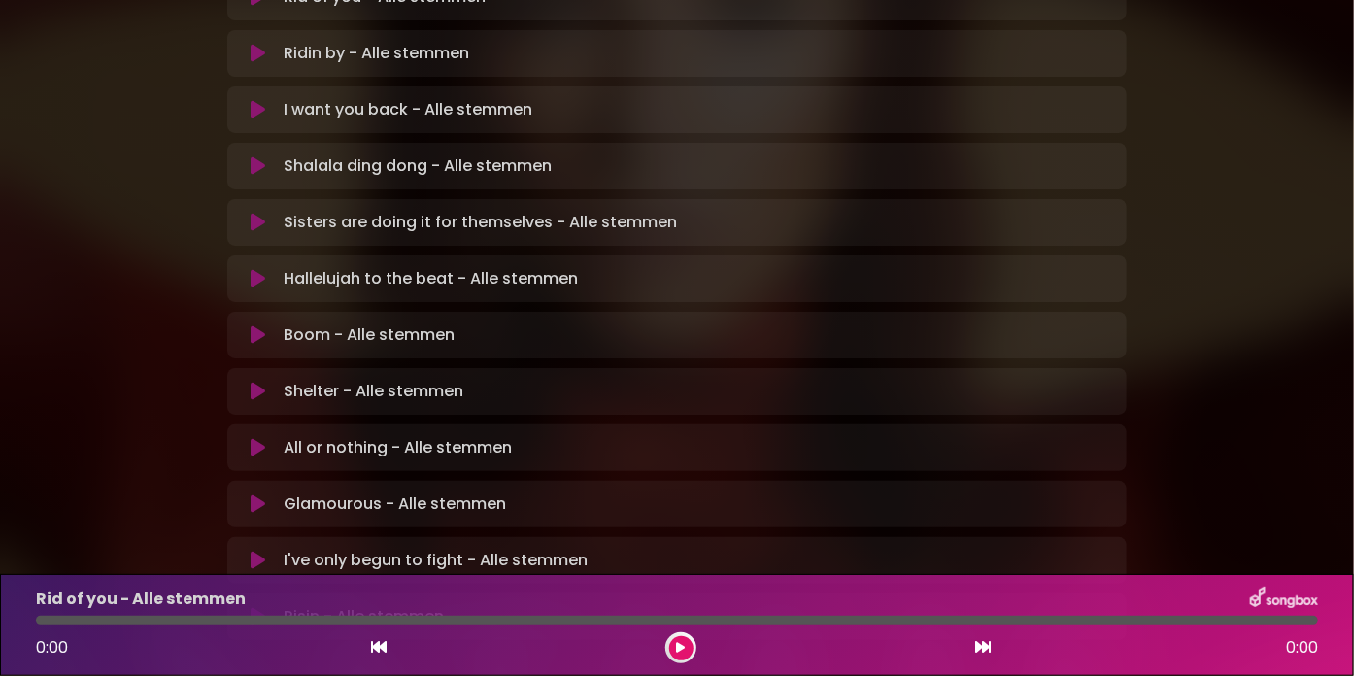
scroll to position [536, 0]
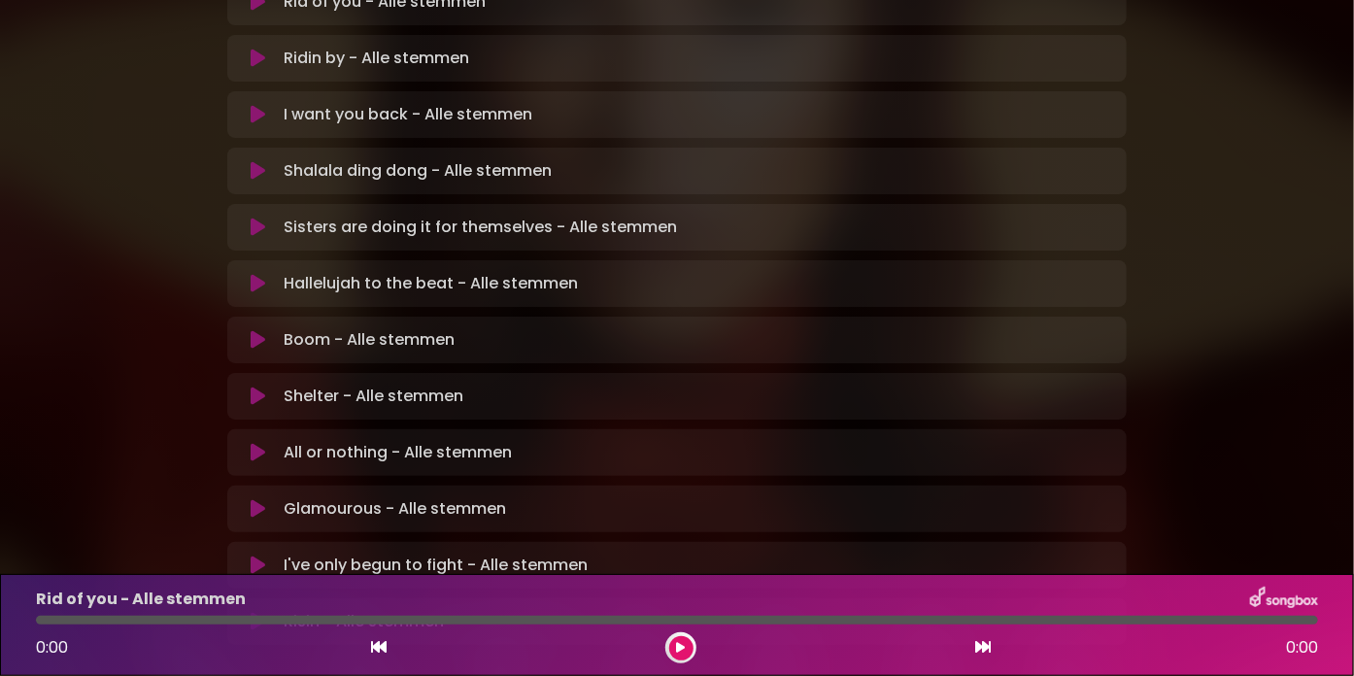
click at [253, 612] on icon at bounding box center [258, 621] width 15 height 19
click at [688, 642] on button at bounding box center [681, 648] width 24 height 24
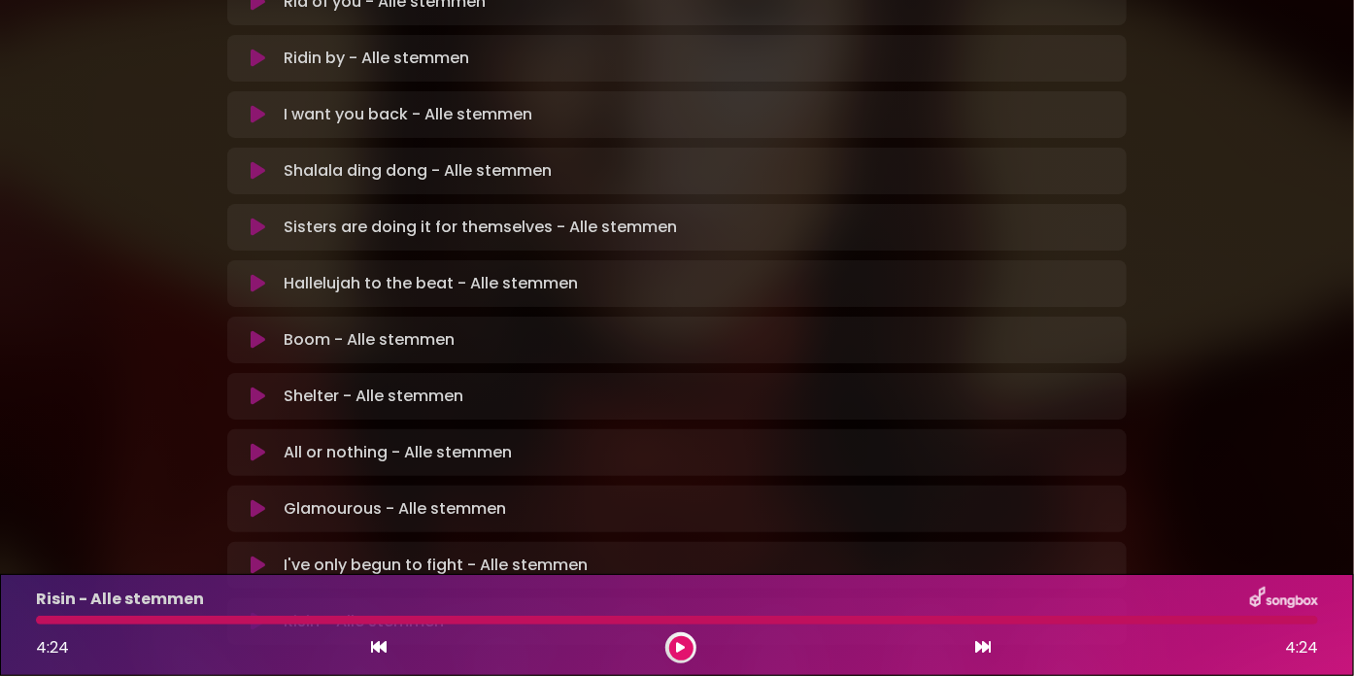
click at [255, 556] on icon at bounding box center [258, 565] width 15 height 19
click at [683, 642] on icon at bounding box center [681, 648] width 9 height 12
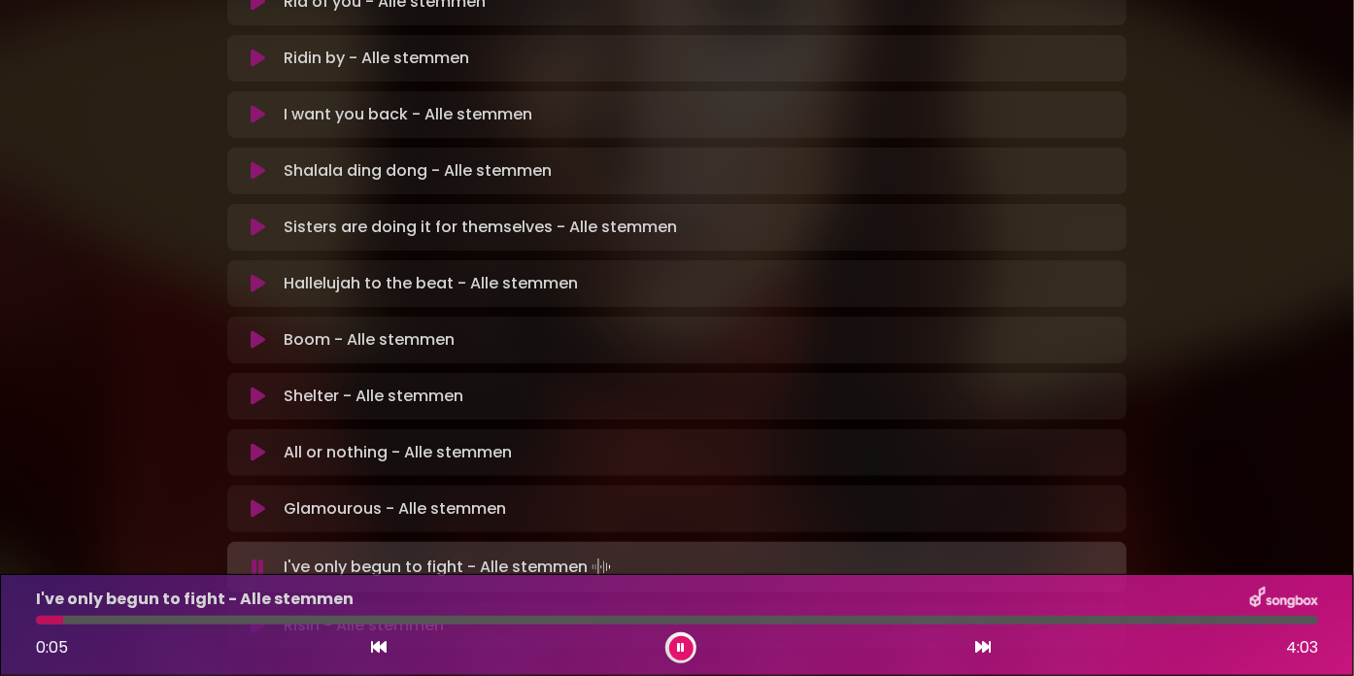
click at [196, 617] on div at bounding box center [677, 620] width 1282 height 9
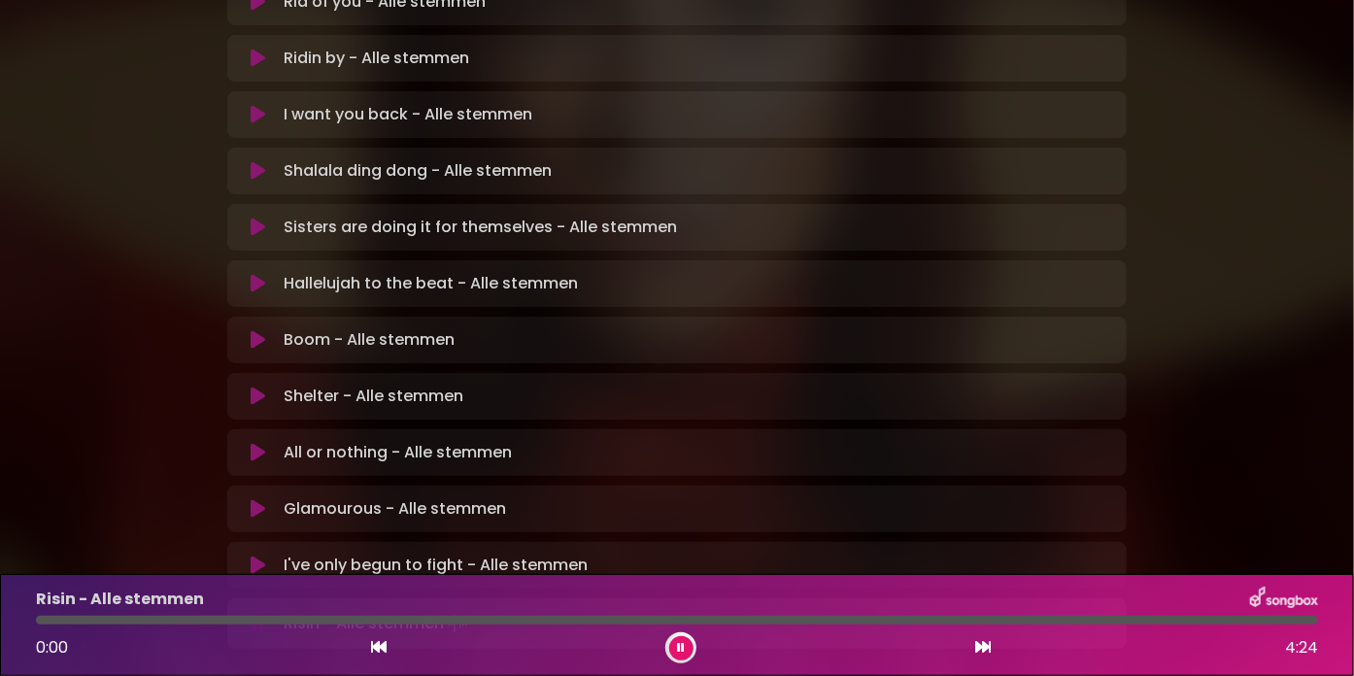
click at [241, 499] on button at bounding box center [257, 508] width 37 height 19
click at [252, 499] on icon at bounding box center [258, 508] width 15 height 19
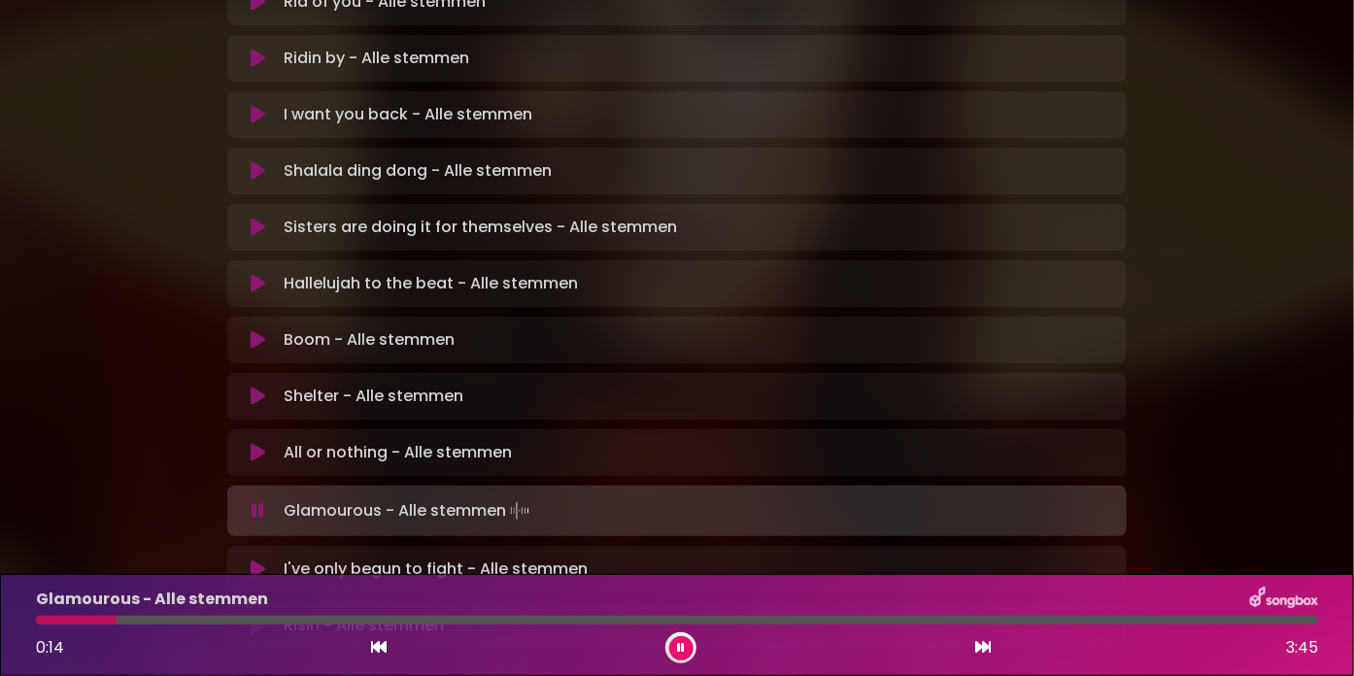
click at [198, 621] on div at bounding box center [677, 620] width 1282 height 9
click at [190, 618] on div at bounding box center [124, 620] width 177 height 9
click at [169, 612] on div "Glamourous - Alle stemmen 0:29 3:45" at bounding box center [677, 625] width 1306 height 77
click at [163, 617] on div at bounding box center [121, 620] width 170 height 9
click at [408, 616] on div at bounding box center [269, 620] width 467 height 9
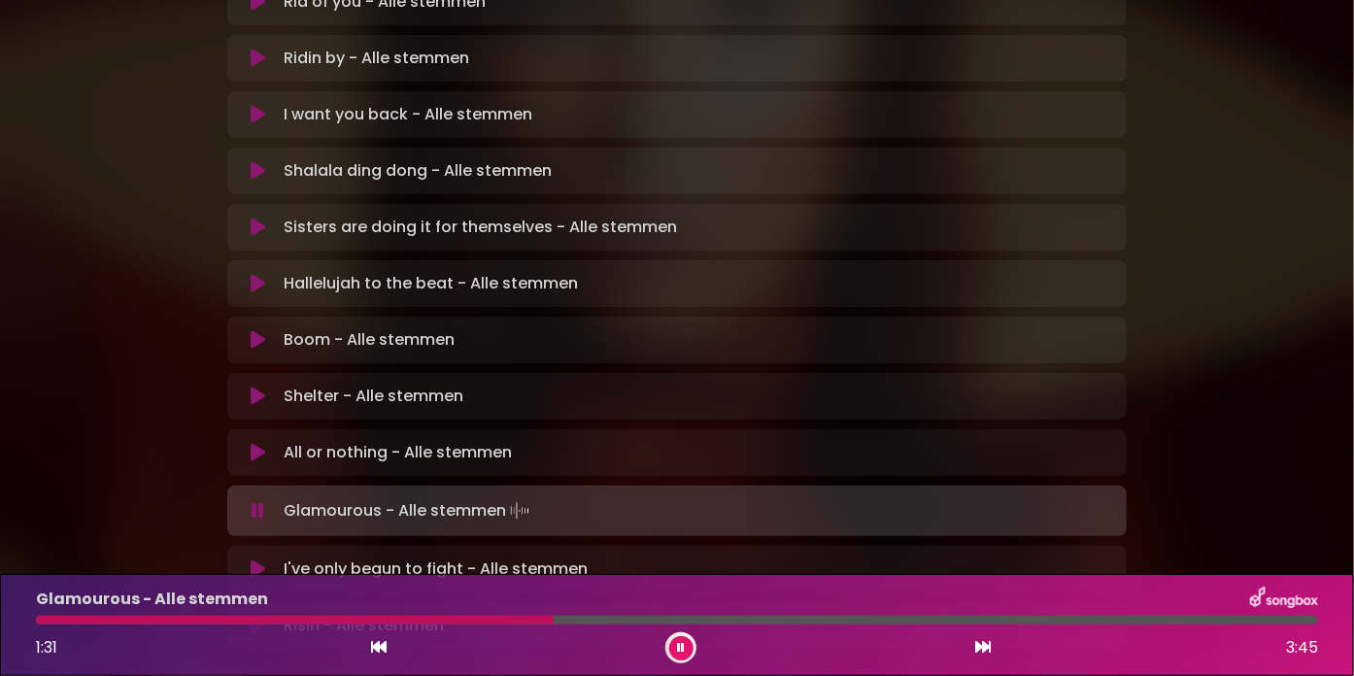
click at [678, 647] on icon at bounding box center [681, 648] width 8 height 12
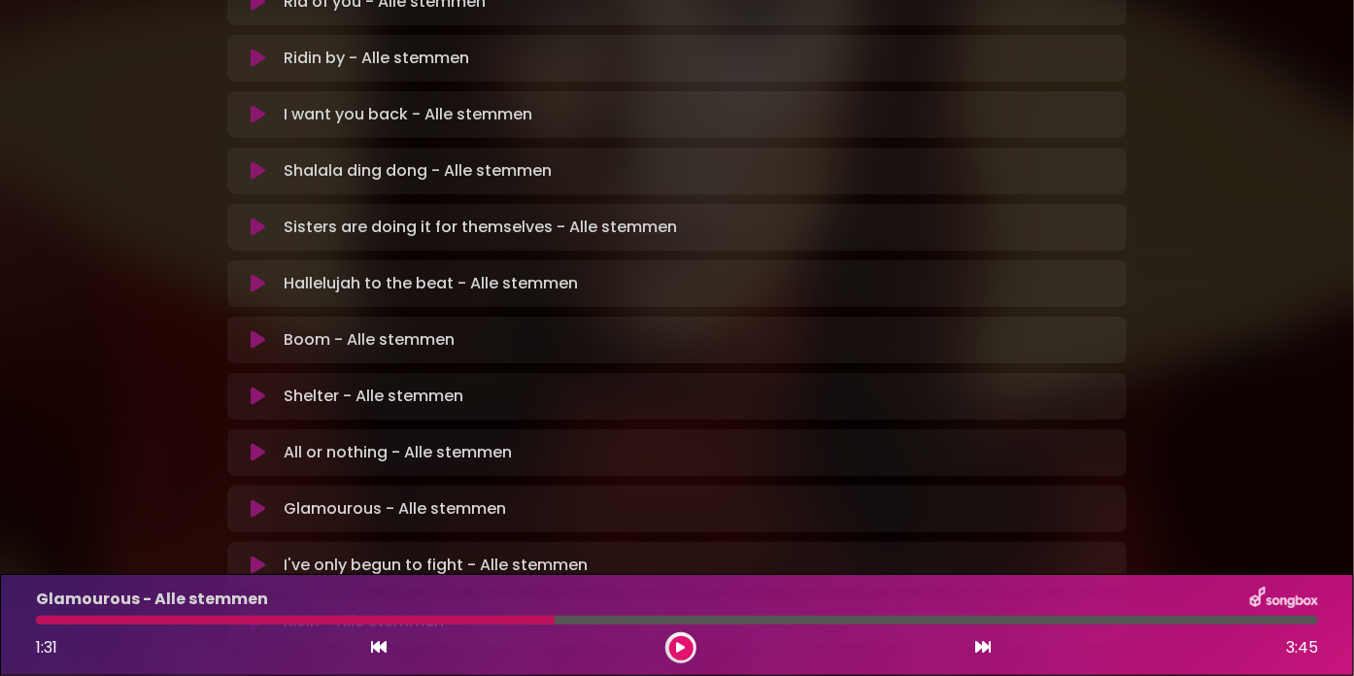
click at [499, 617] on div at bounding box center [295, 620] width 519 height 9
click at [680, 646] on icon at bounding box center [681, 648] width 9 height 12
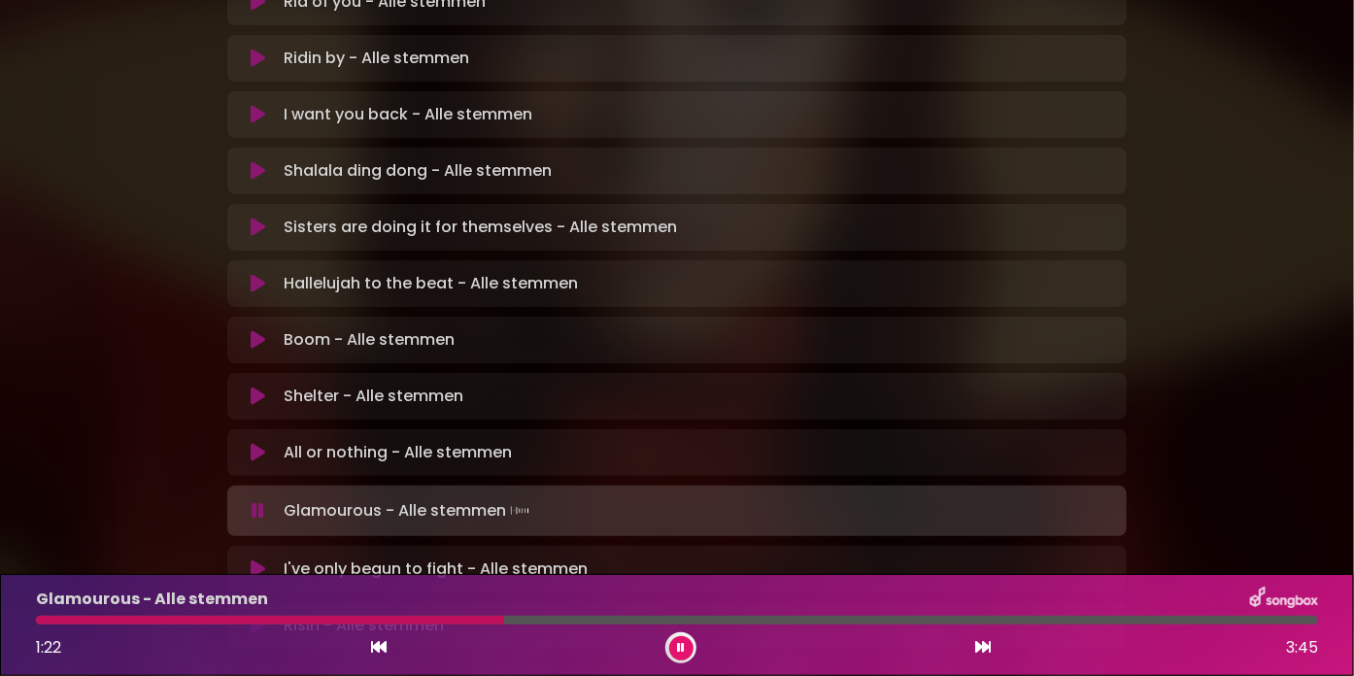
click at [458, 618] on div at bounding box center [270, 620] width 468 height 9
click at [264, 443] on icon at bounding box center [258, 452] width 15 height 19
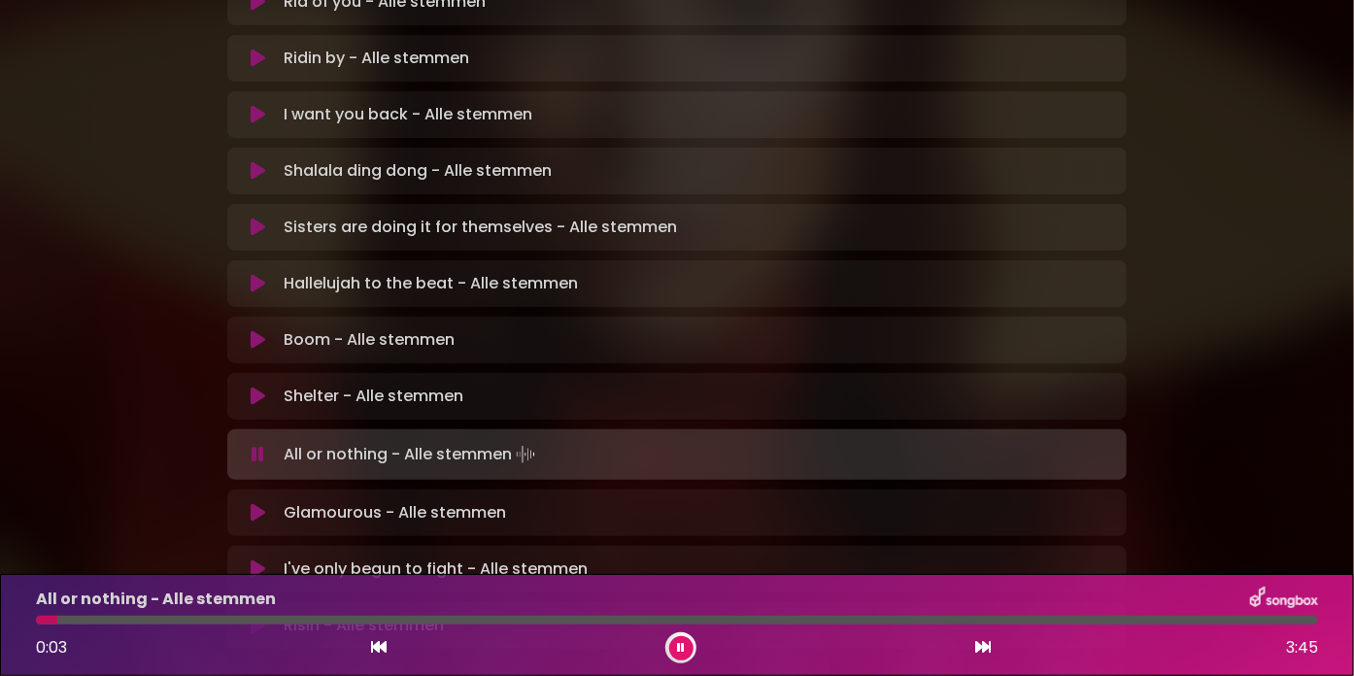
click at [157, 617] on div at bounding box center [677, 620] width 1282 height 9
click at [544, 617] on div at bounding box center [677, 620] width 1282 height 9
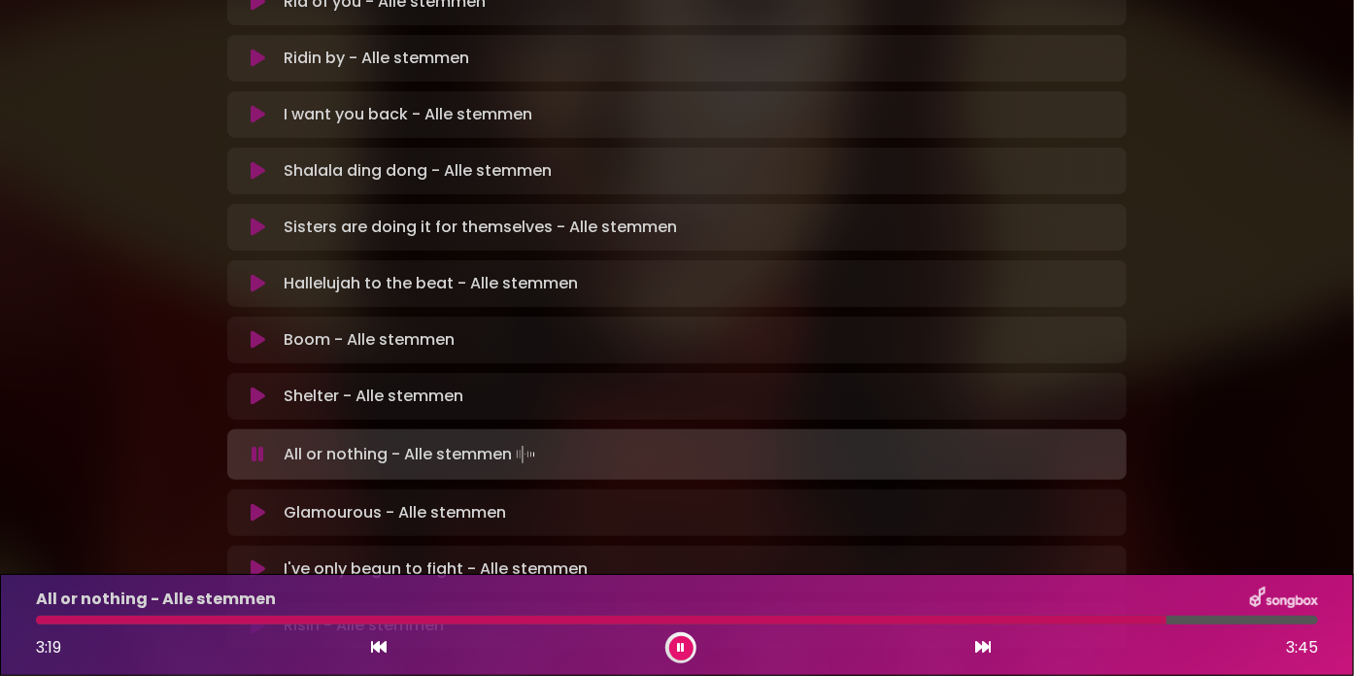
click at [251, 387] on icon at bounding box center [258, 396] width 15 height 19
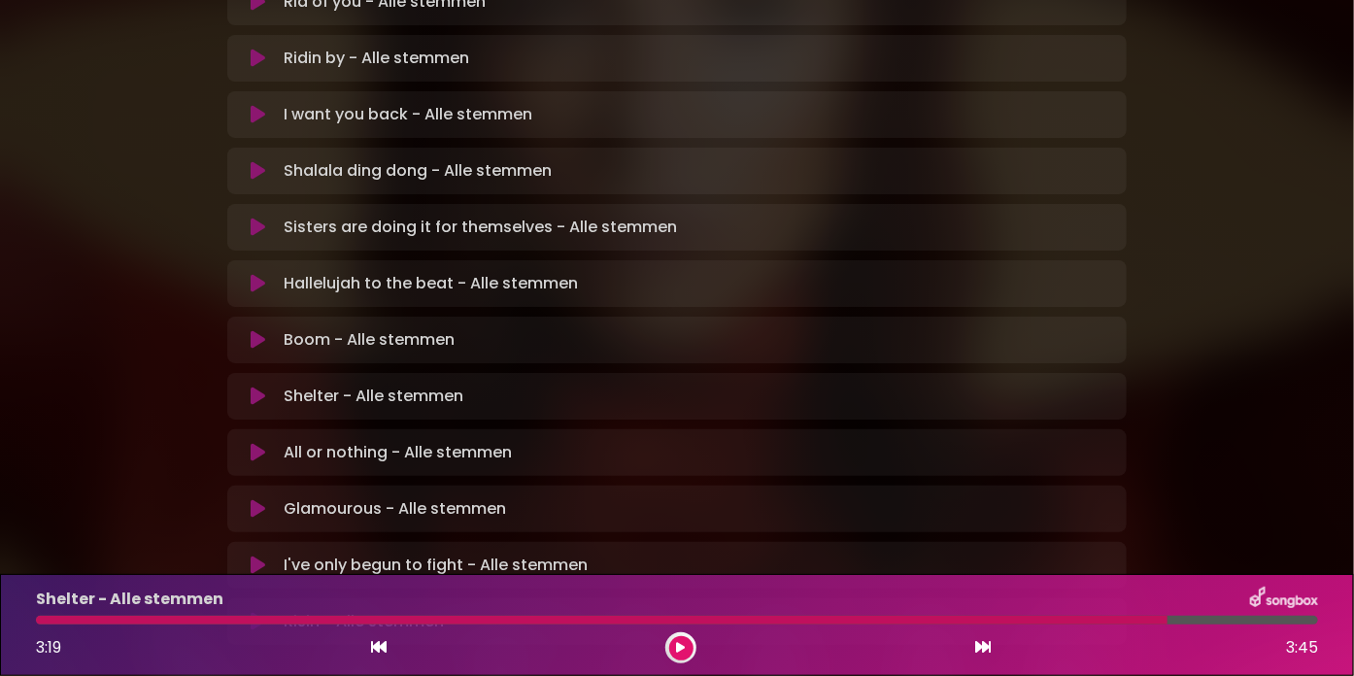
click at [688, 642] on button at bounding box center [681, 648] width 24 height 24
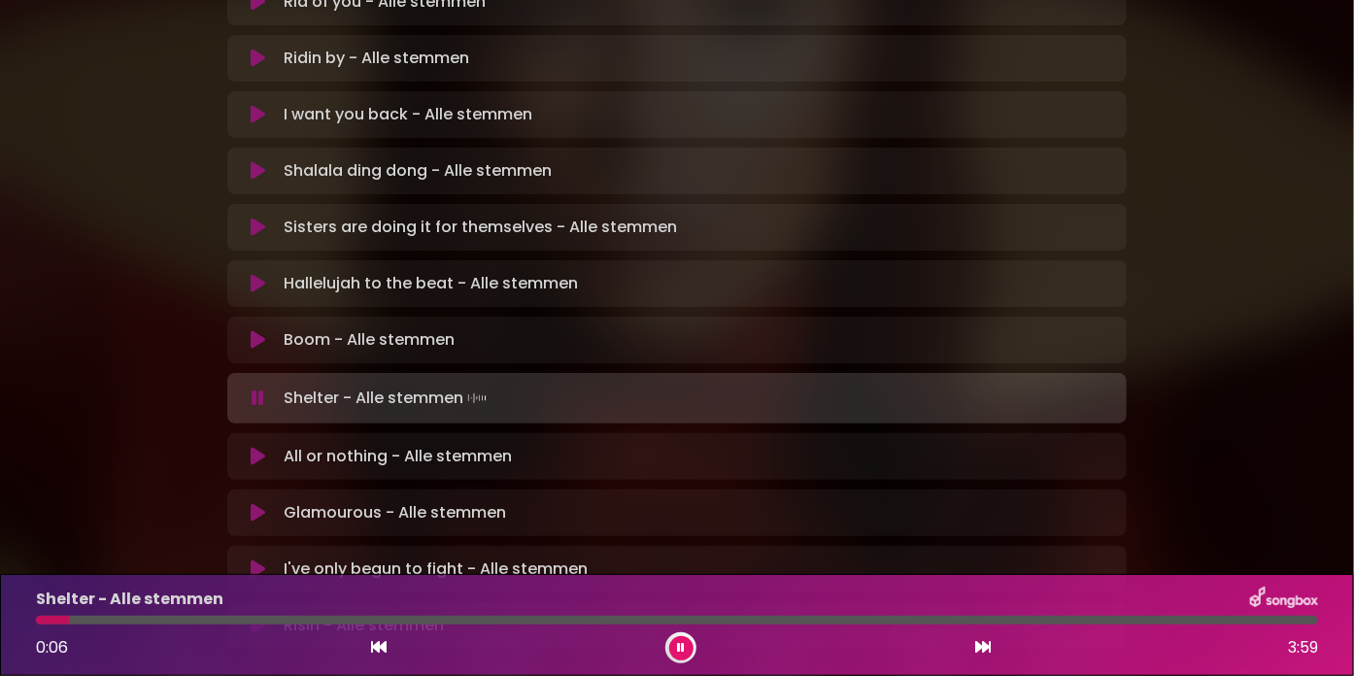
click at [239, 618] on div at bounding box center [677, 620] width 1282 height 9
click at [198, 621] on div at bounding box center [144, 620] width 216 height 9
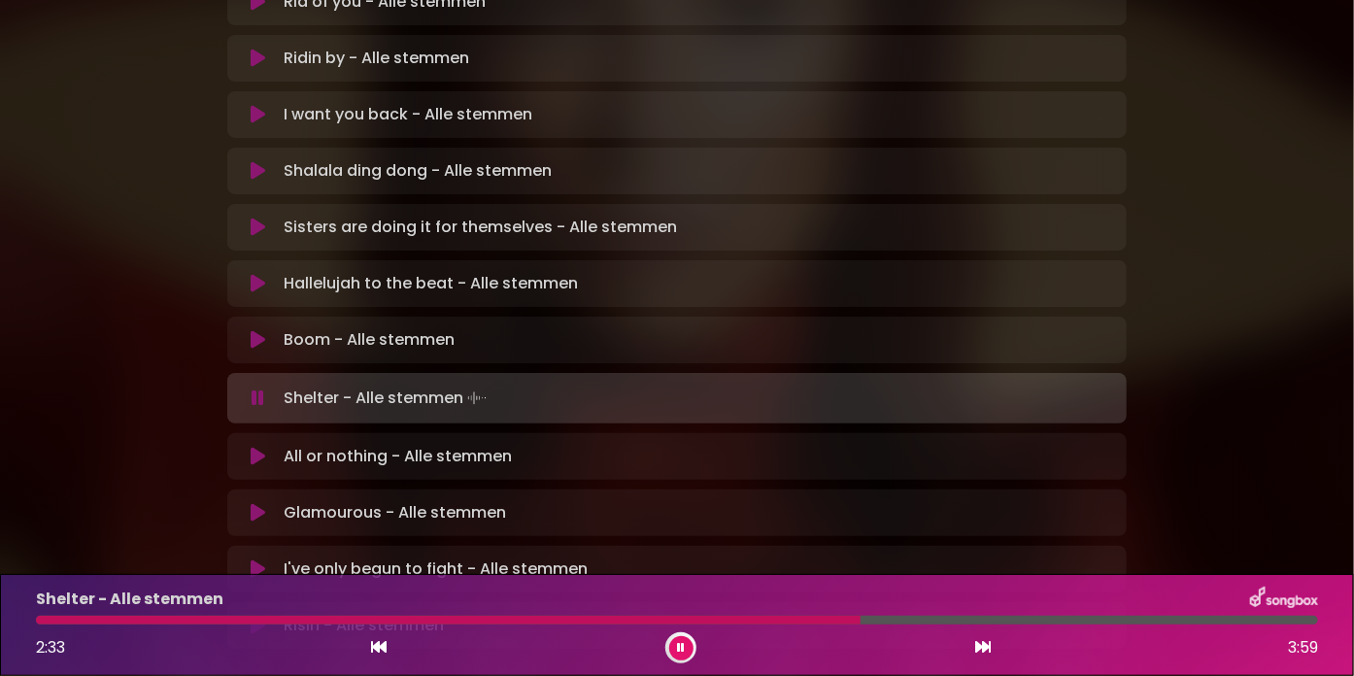
click at [964, 618] on div at bounding box center [677, 620] width 1282 height 9
click at [264, 330] on icon at bounding box center [258, 339] width 15 height 19
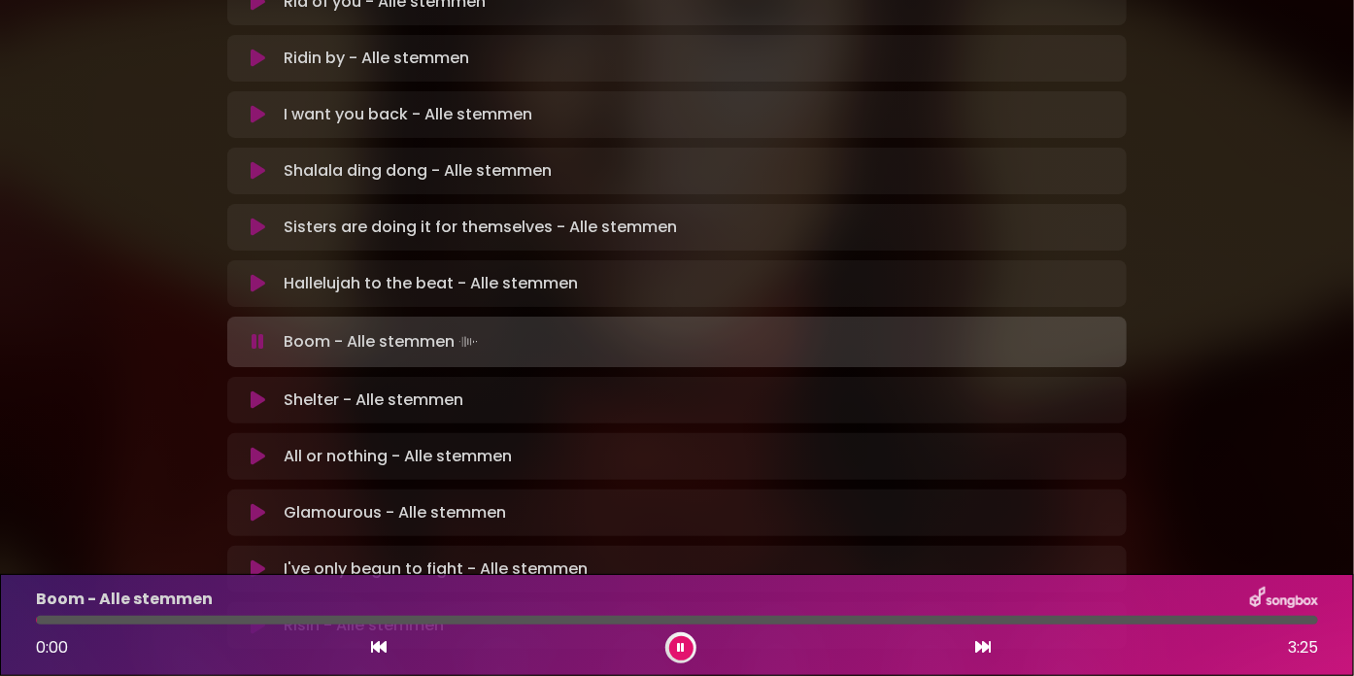
click at [679, 643] on icon at bounding box center [681, 648] width 8 height 12
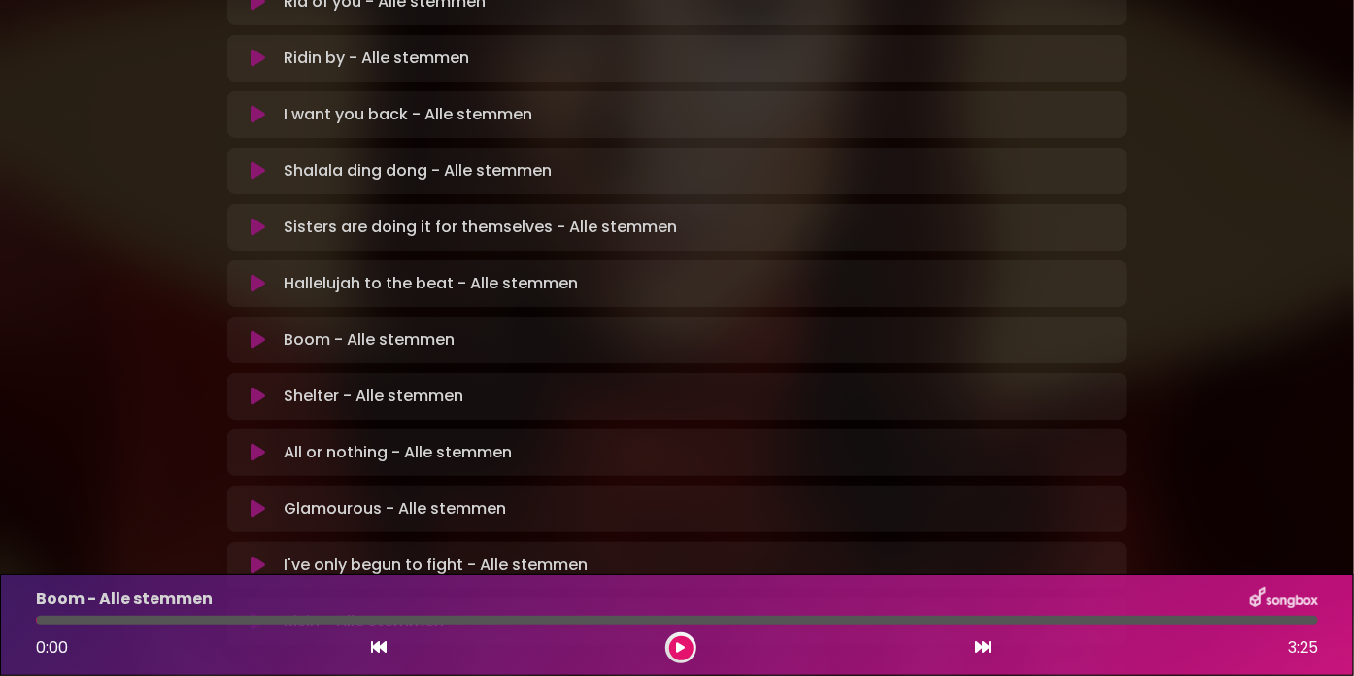
click at [686, 644] on button at bounding box center [681, 648] width 24 height 24
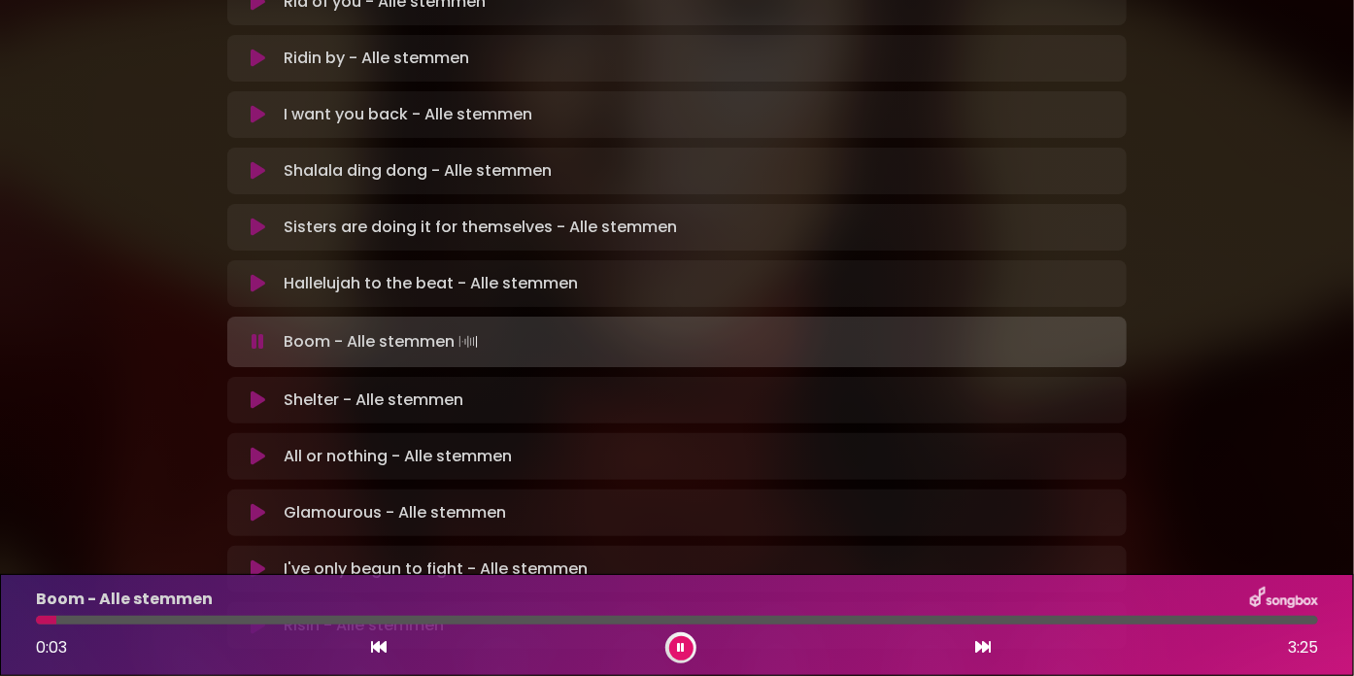
click at [132, 617] on div at bounding box center [677, 620] width 1282 height 9
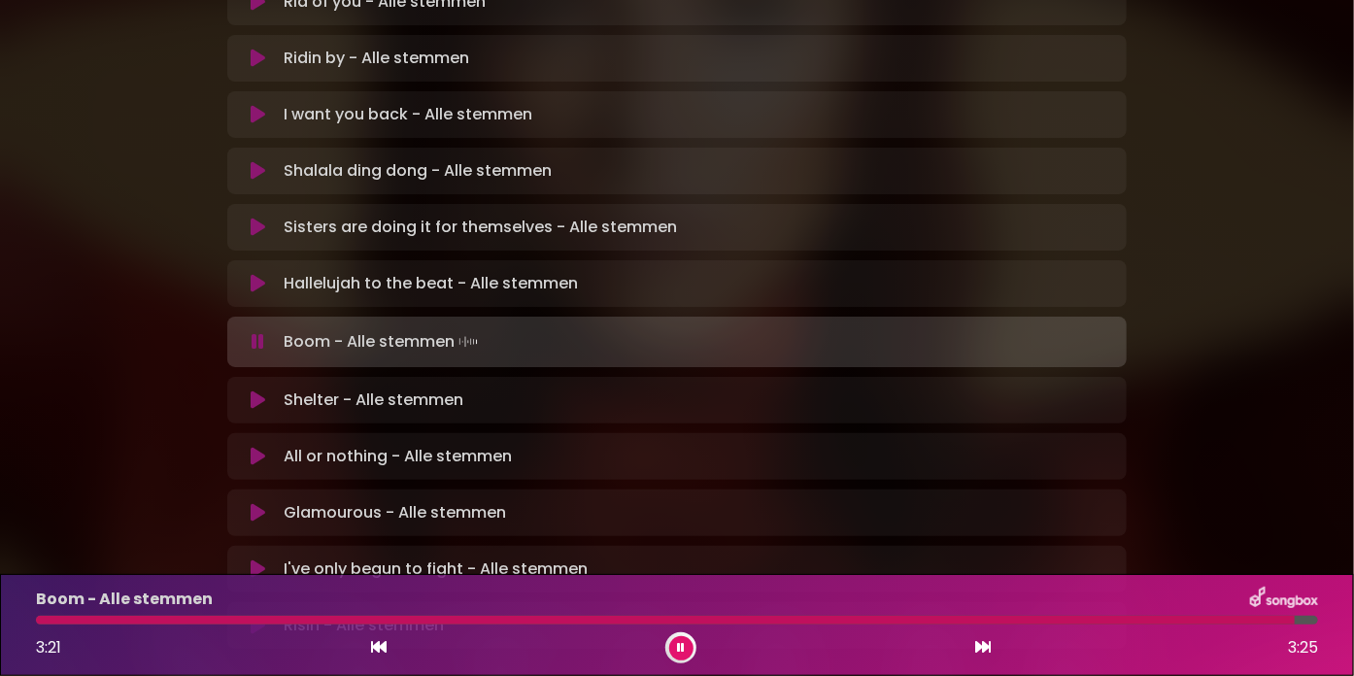
drag, startPoint x: 255, startPoint y: 126, endPoint x: 350, endPoint y: 180, distance: 109.2
click at [256, 274] on icon at bounding box center [258, 283] width 15 height 19
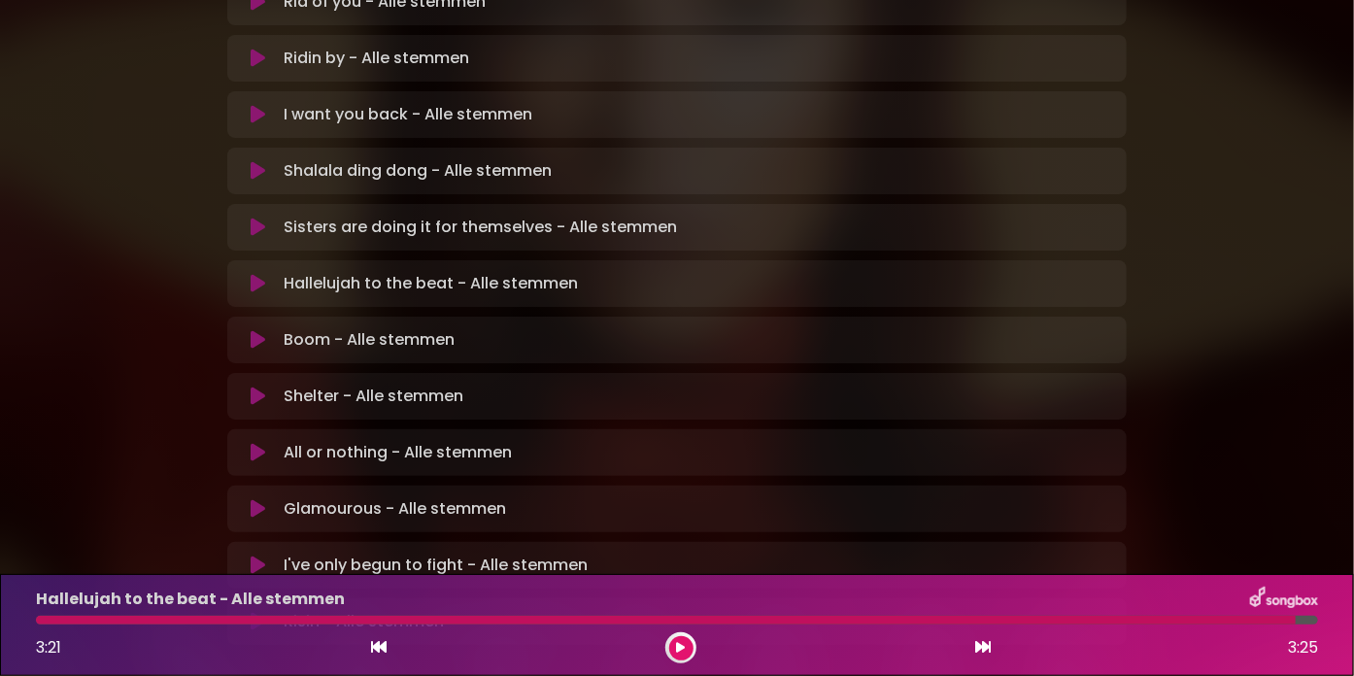
click at [685, 650] on button at bounding box center [681, 648] width 24 height 24
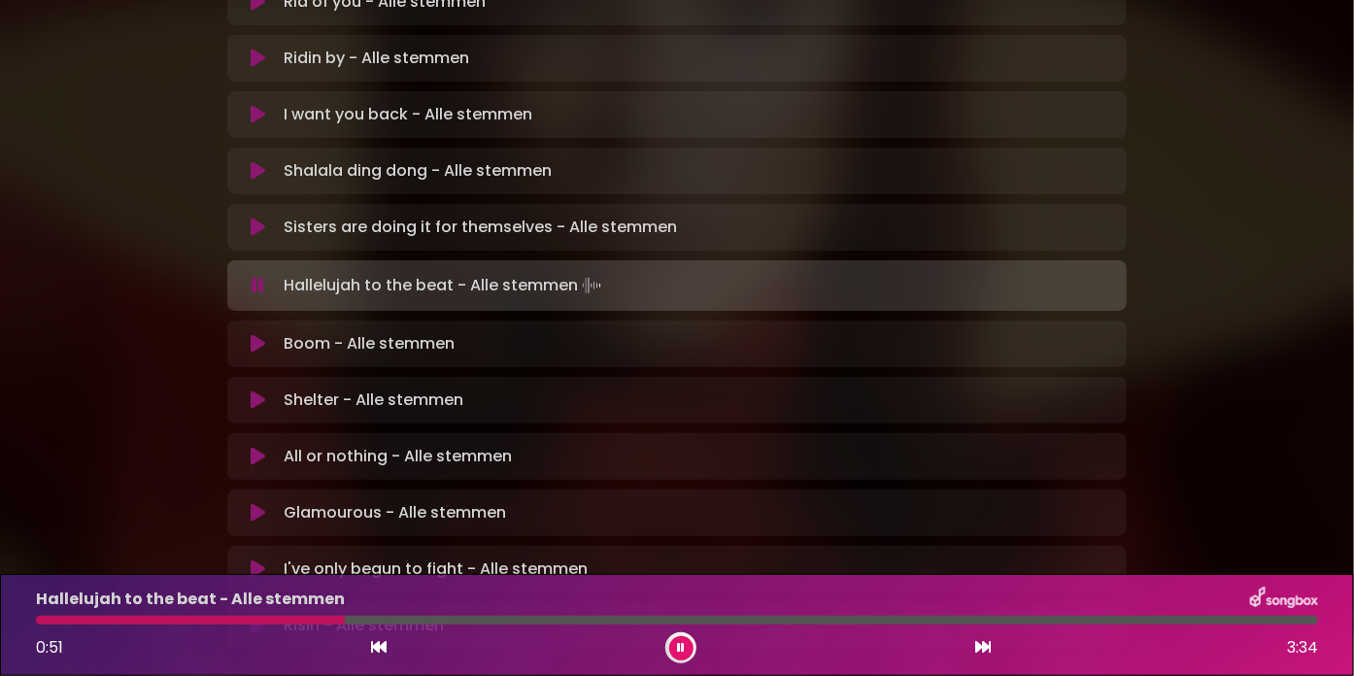
click at [408, 618] on div at bounding box center [677, 620] width 1282 height 9
click at [482, 616] on div at bounding box center [677, 620] width 1282 height 9
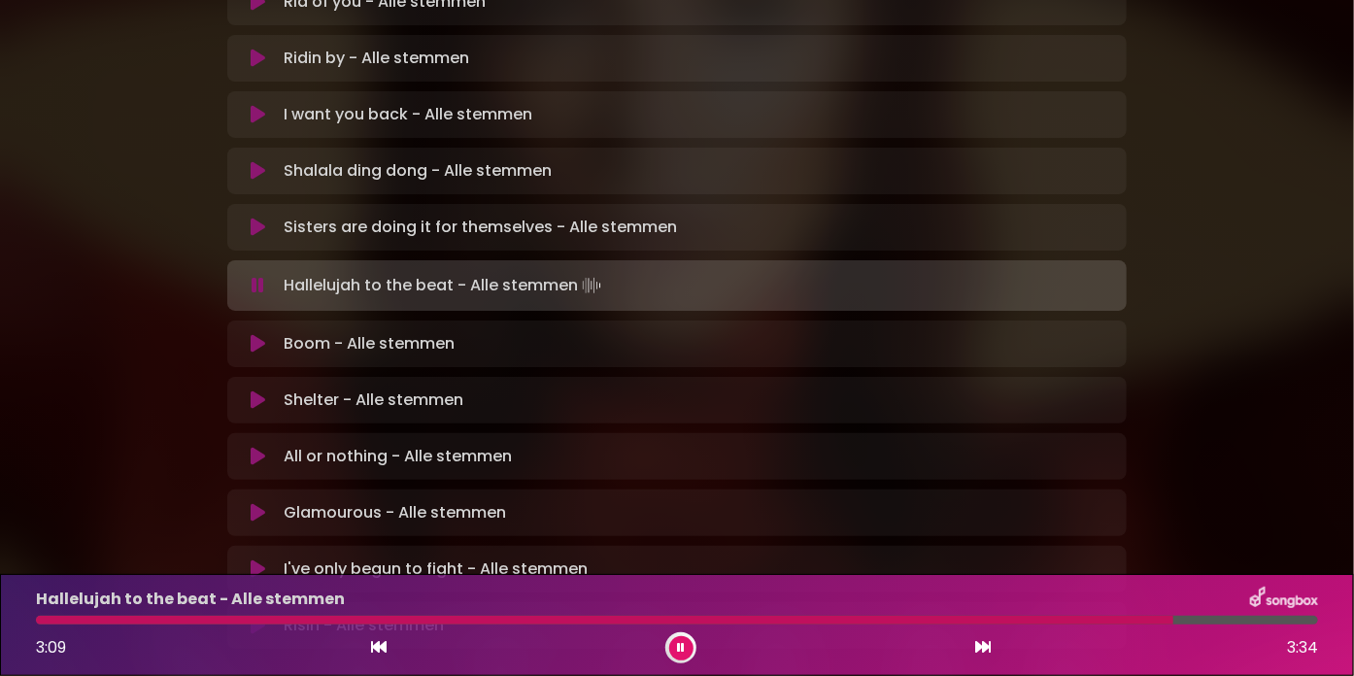
click at [264, 218] on icon at bounding box center [258, 227] width 15 height 19
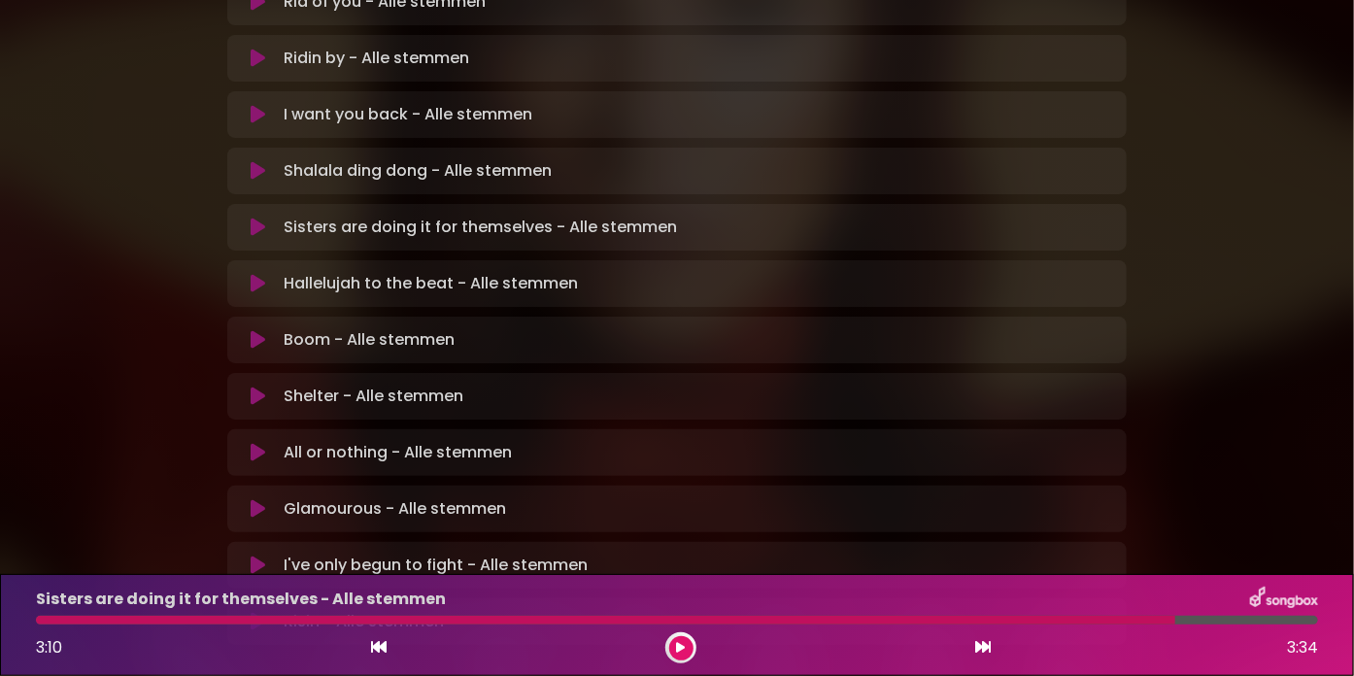
click at [680, 646] on icon at bounding box center [681, 648] width 9 height 12
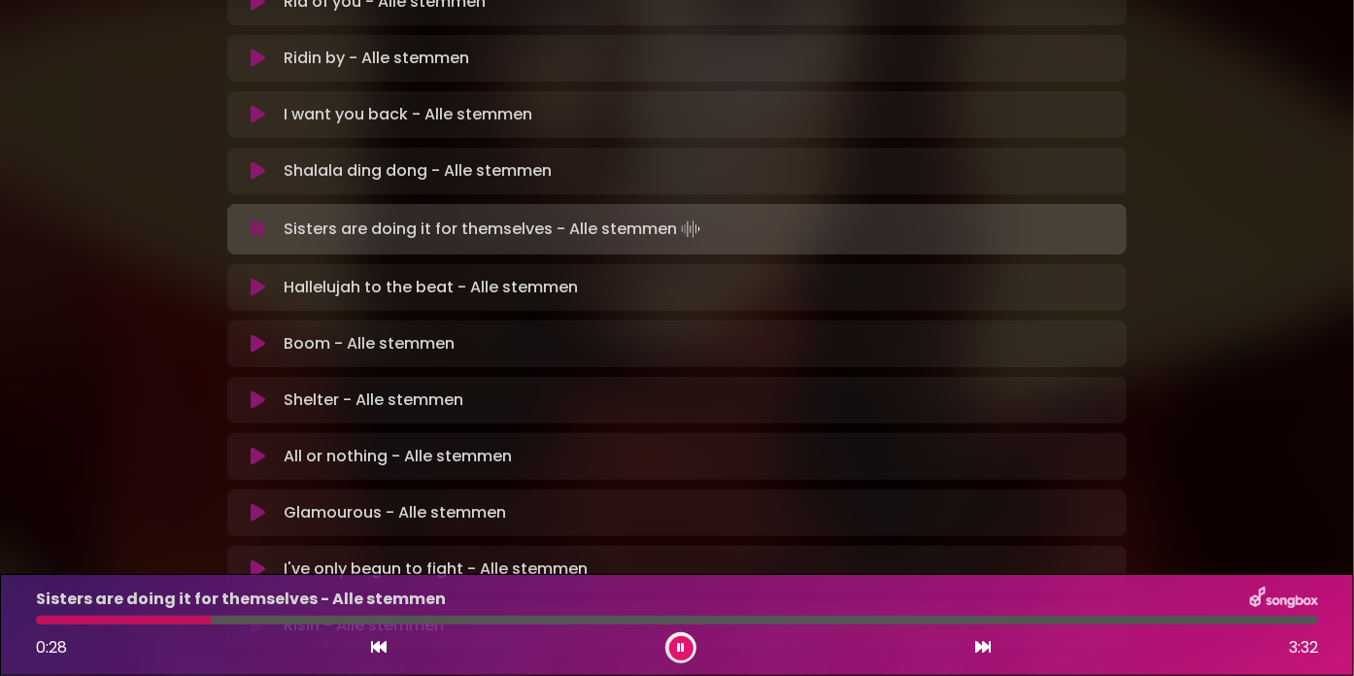
click at [300, 616] on div at bounding box center [677, 620] width 1282 height 9
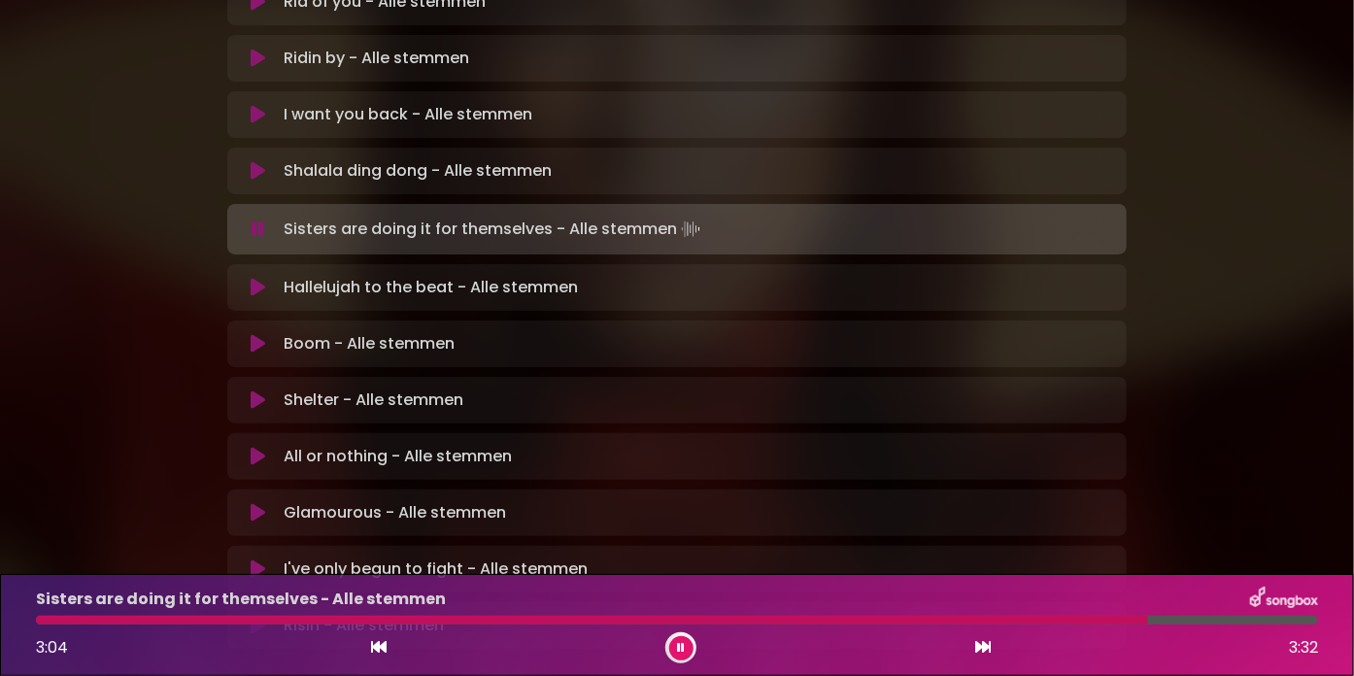
click at [260, 161] on icon at bounding box center [258, 170] width 15 height 19
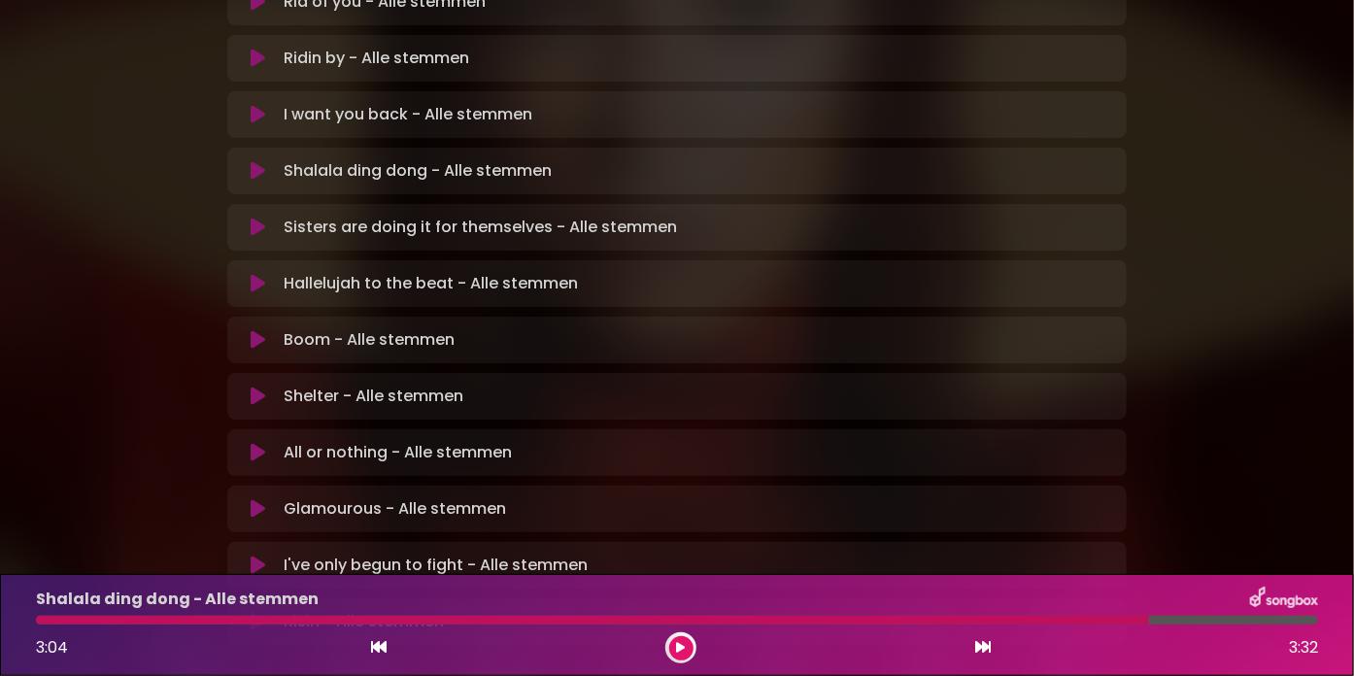
click at [688, 643] on button at bounding box center [681, 648] width 24 height 24
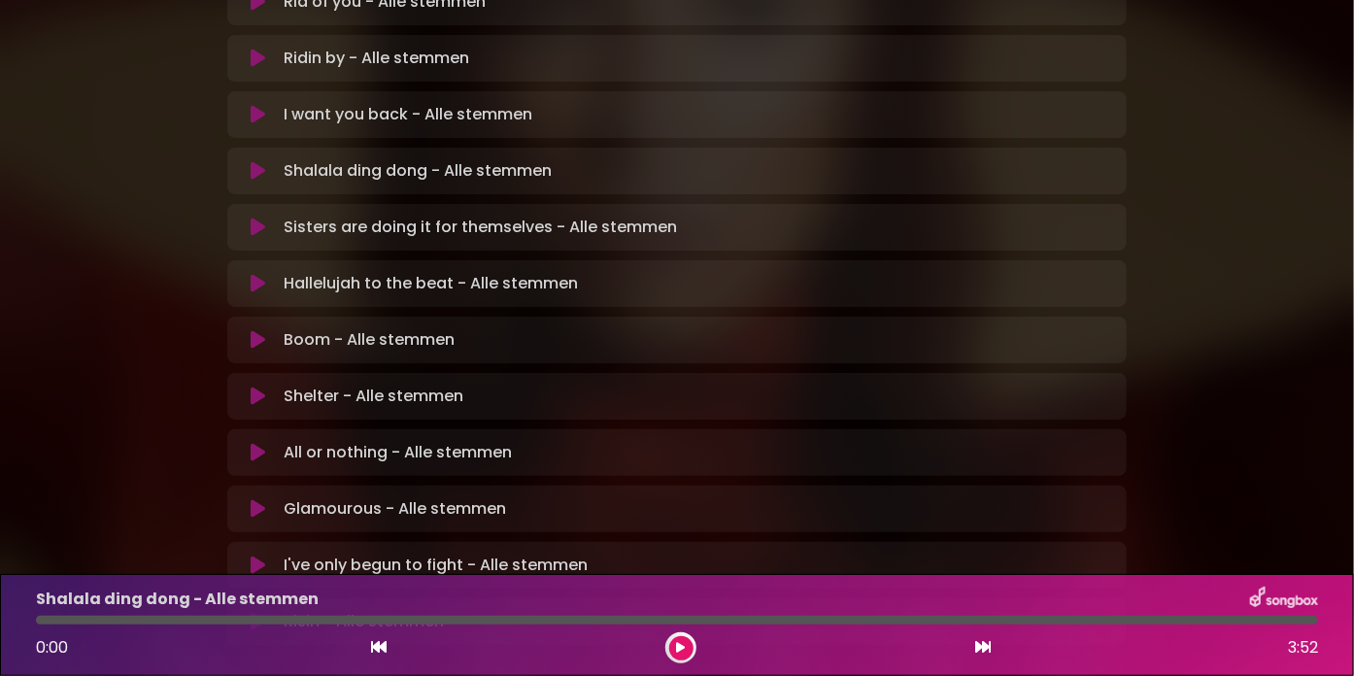
click at [688, 643] on button at bounding box center [681, 648] width 24 height 24
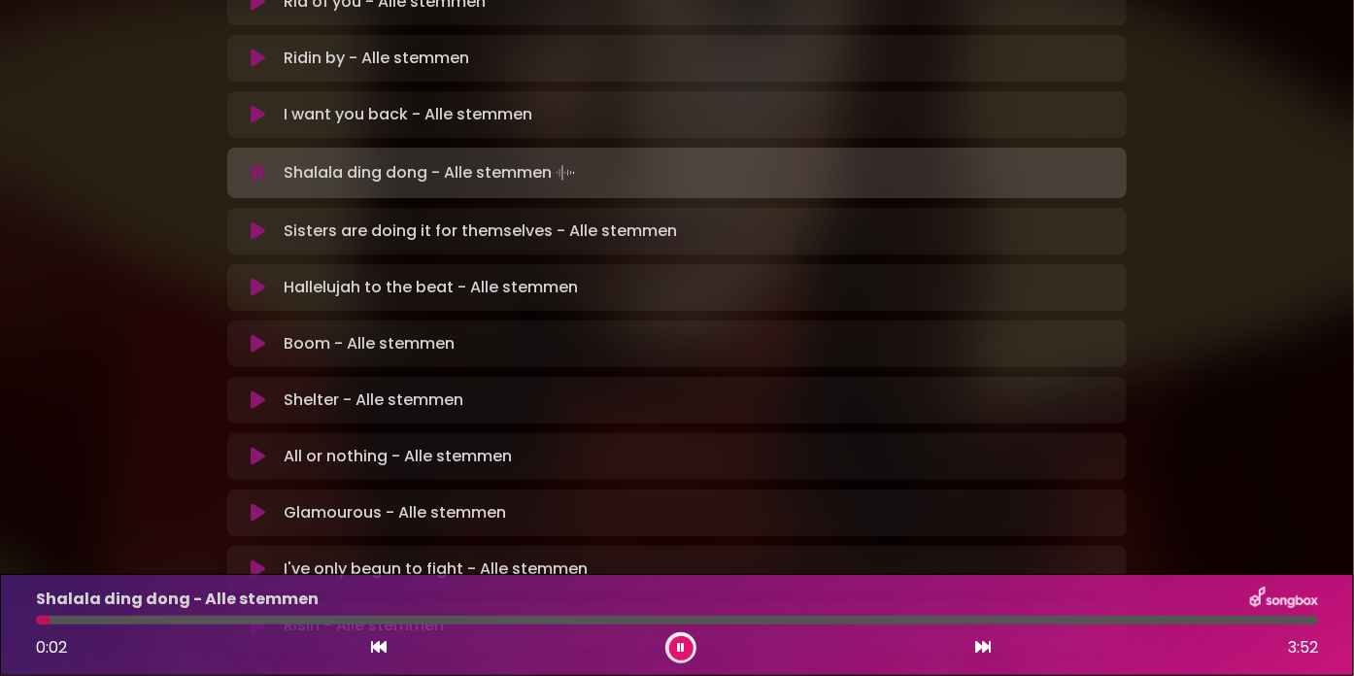
click at [85, 617] on div at bounding box center [677, 620] width 1282 height 9
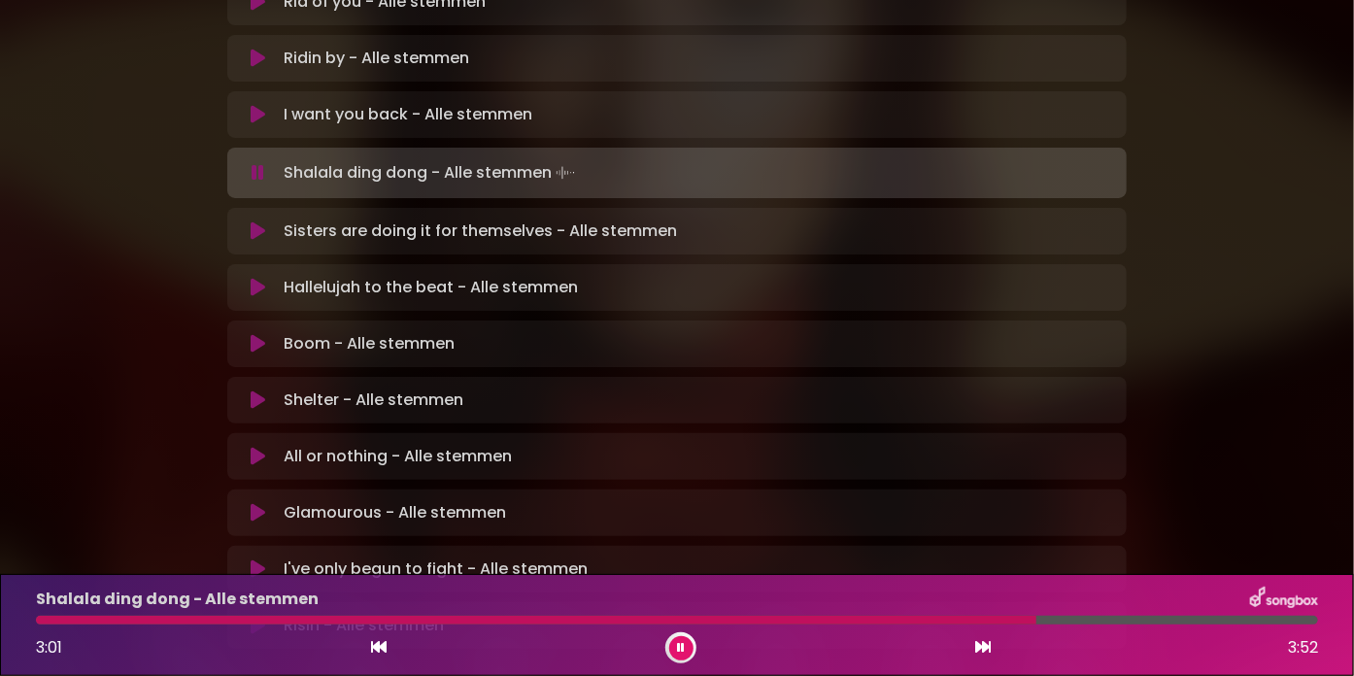
click at [808, 617] on div at bounding box center [536, 620] width 1001 height 9
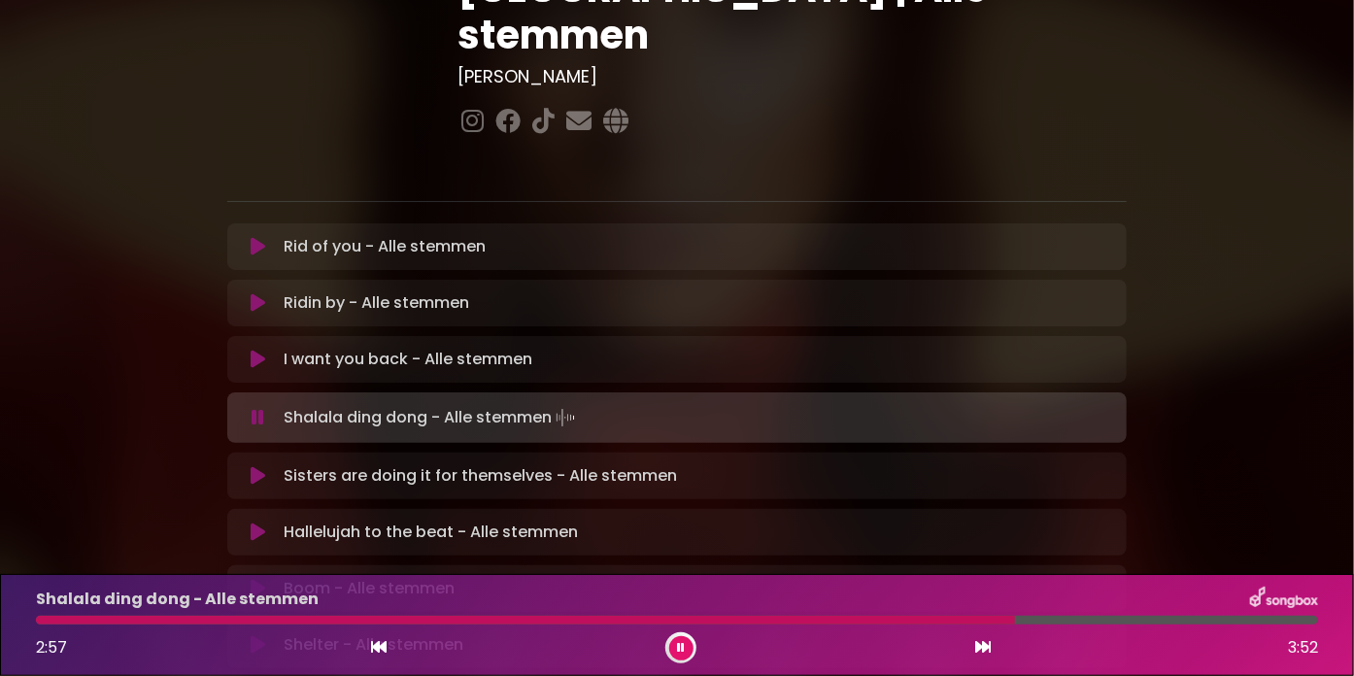
scroll to position [291, 0]
click at [264, 350] on icon at bounding box center [258, 359] width 15 height 19
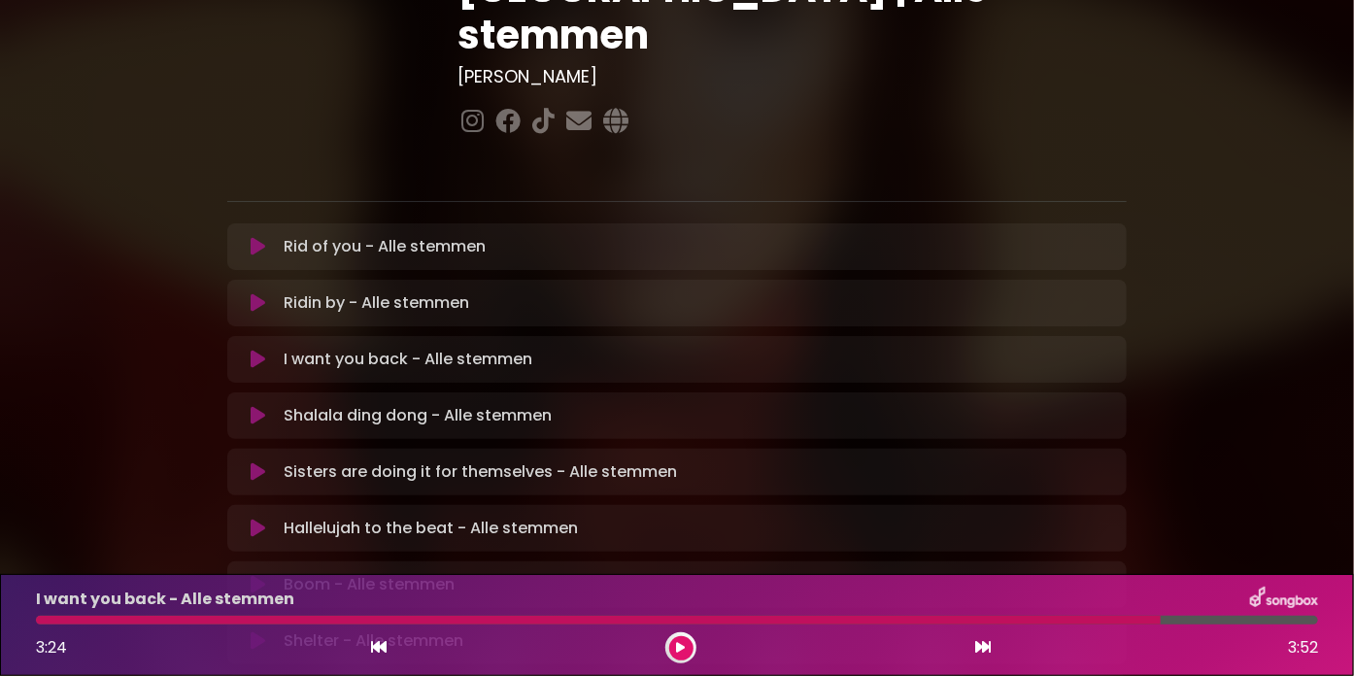
click at [681, 646] on icon at bounding box center [681, 648] width 9 height 12
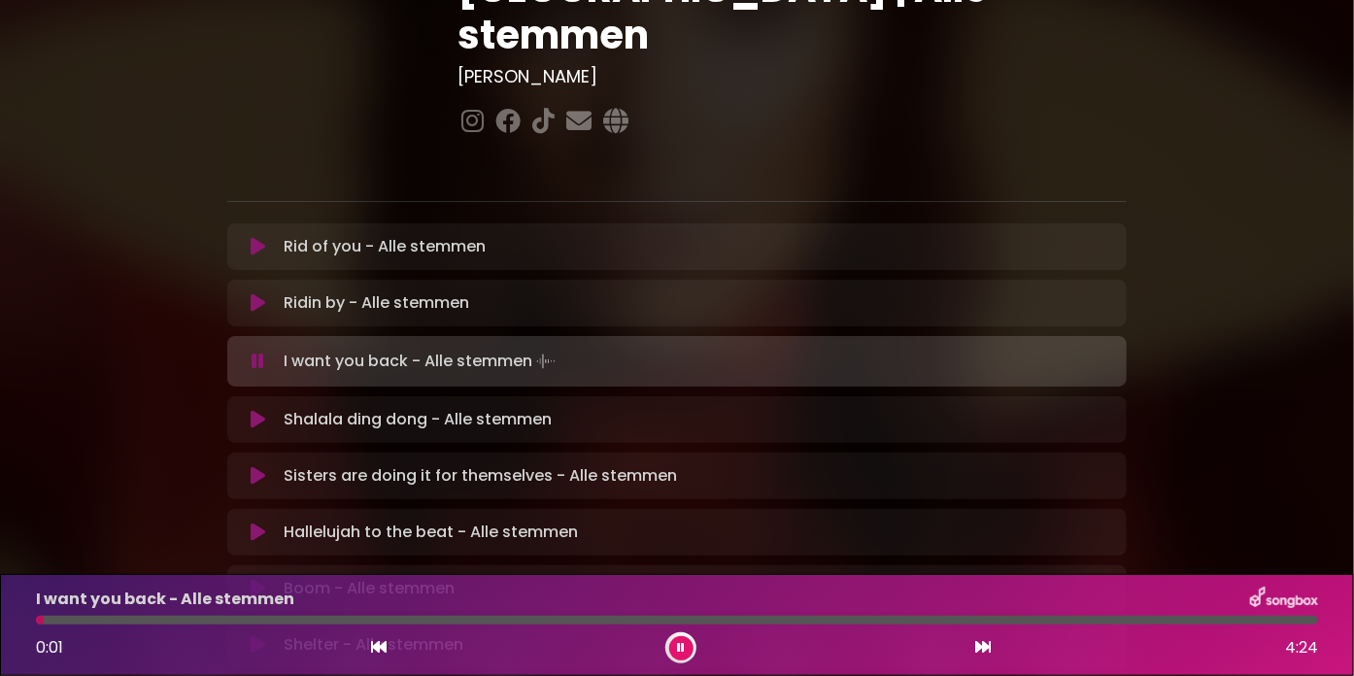
click at [193, 614] on div "I want you back - Alle stemmen 0:01 4:24" at bounding box center [677, 625] width 1306 height 77
click at [195, 617] on div at bounding box center [677, 620] width 1282 height 9
click at [300, 618] on div at bounding box center [677, 620] width 1282 height 9
click at [281, 620] on div at bounding box center [173, 620] width 275 height 9
click at [533, 620] on div at bounding box center [677, 620] width 1282 height 9
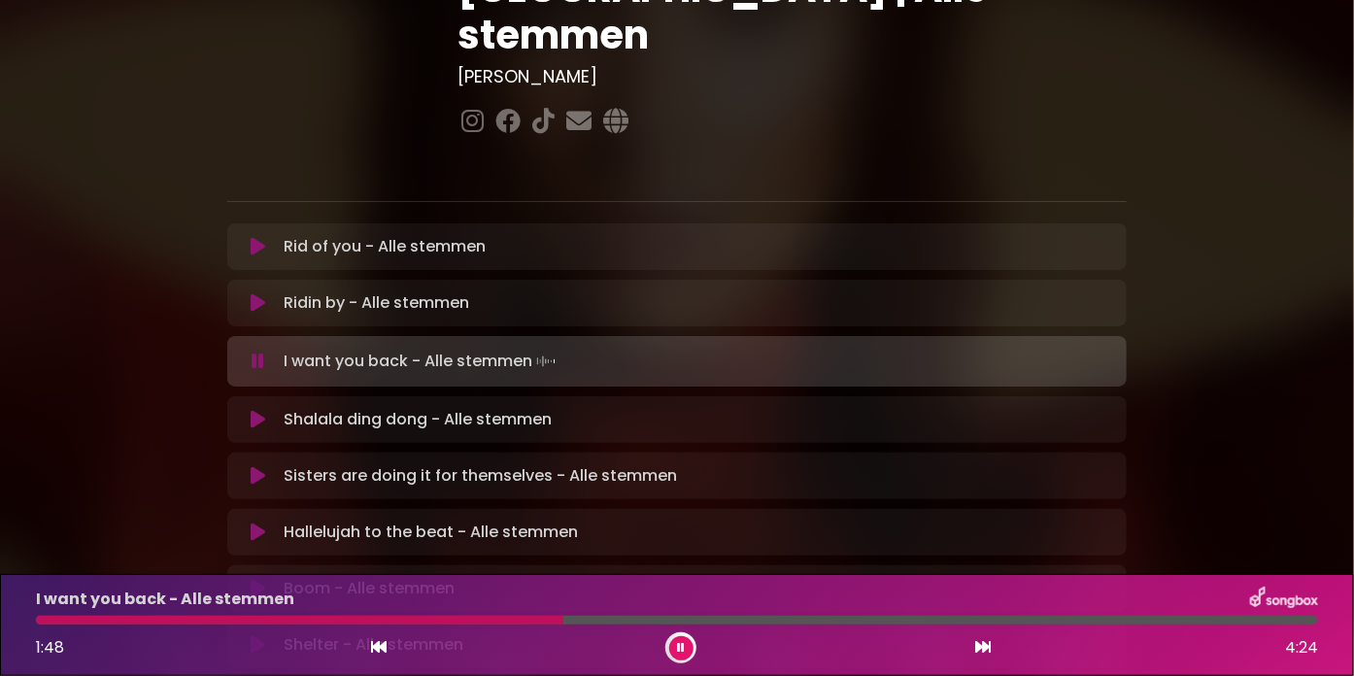
click at [512, 617] on div at bounding box center [299, 620] width 527 height 9
click at [472, 620] on div at bounding box center [289, 620] width 506 height 9
click at [976, 617] on div at bounding box center [677, 620] width 1282 height 9
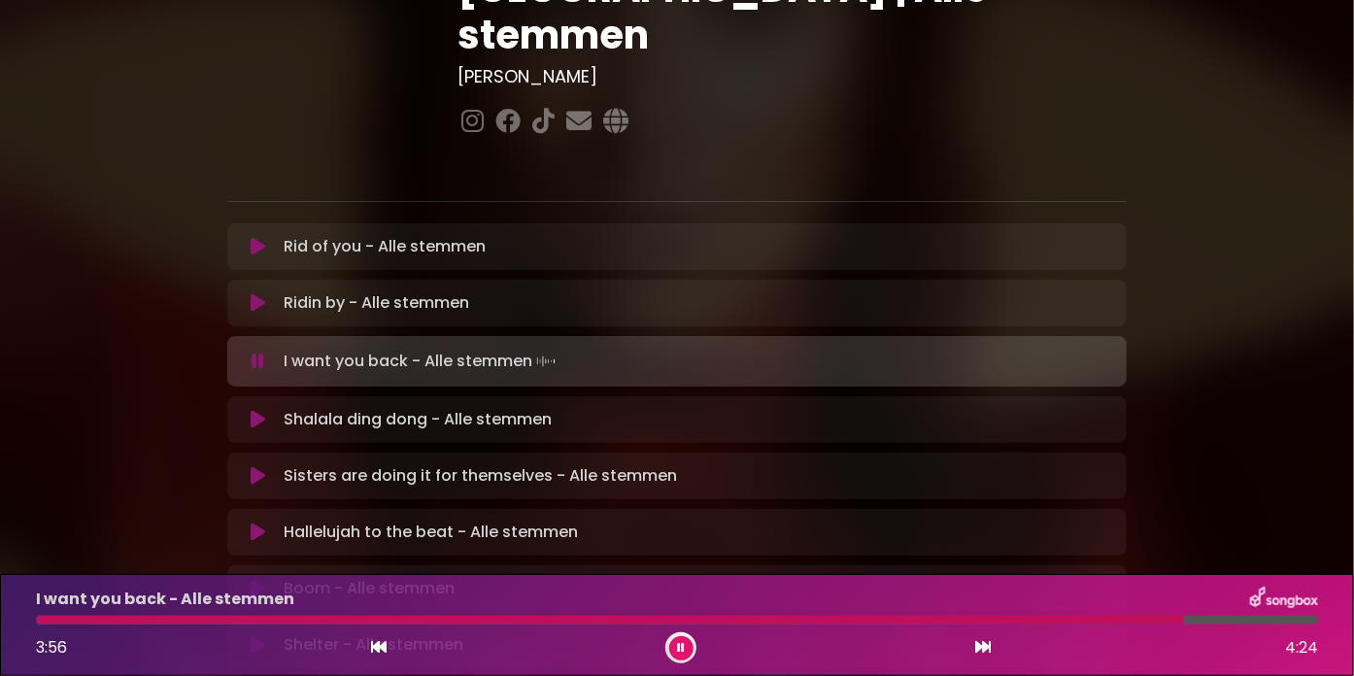
click at [256, 293] on icon at bounding box center [258, 302] width 15 height 19
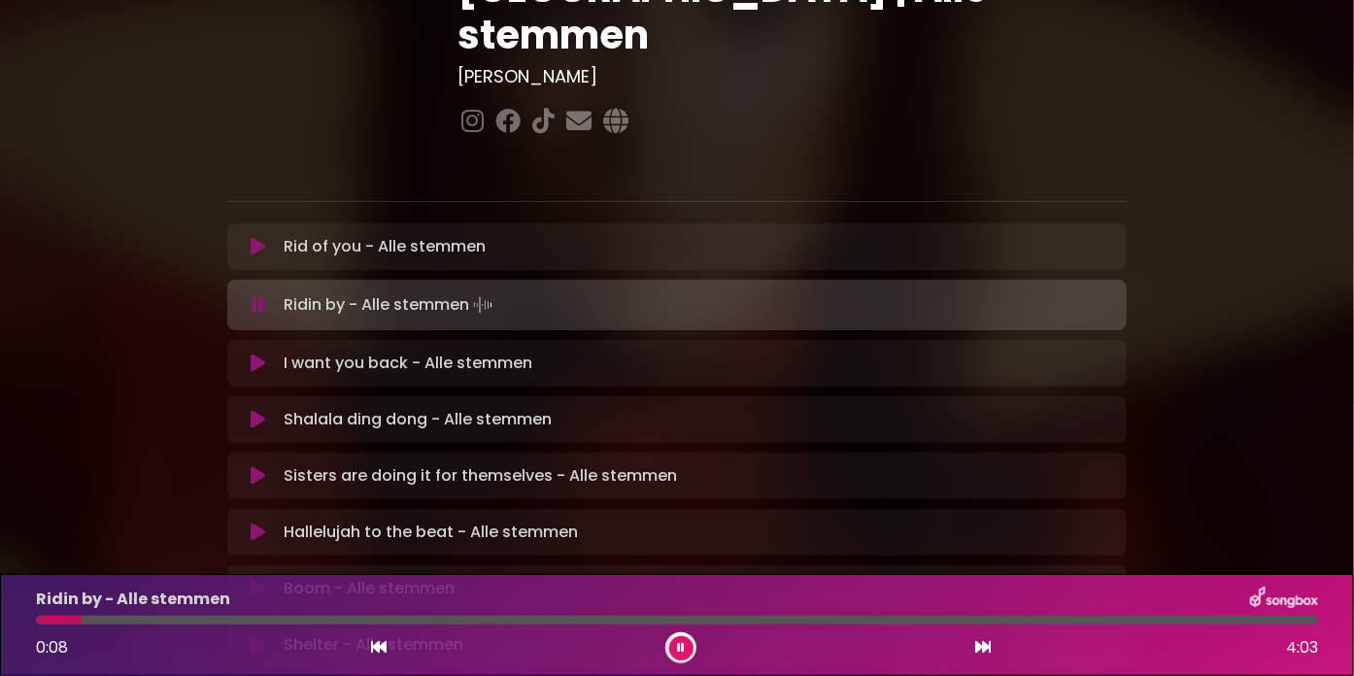
click at [177, 617] on div at bounding box center [677, 620] width 1282 height 9
click at [579, 622] on div at bounding box center [677, 620] width 1282 height 9
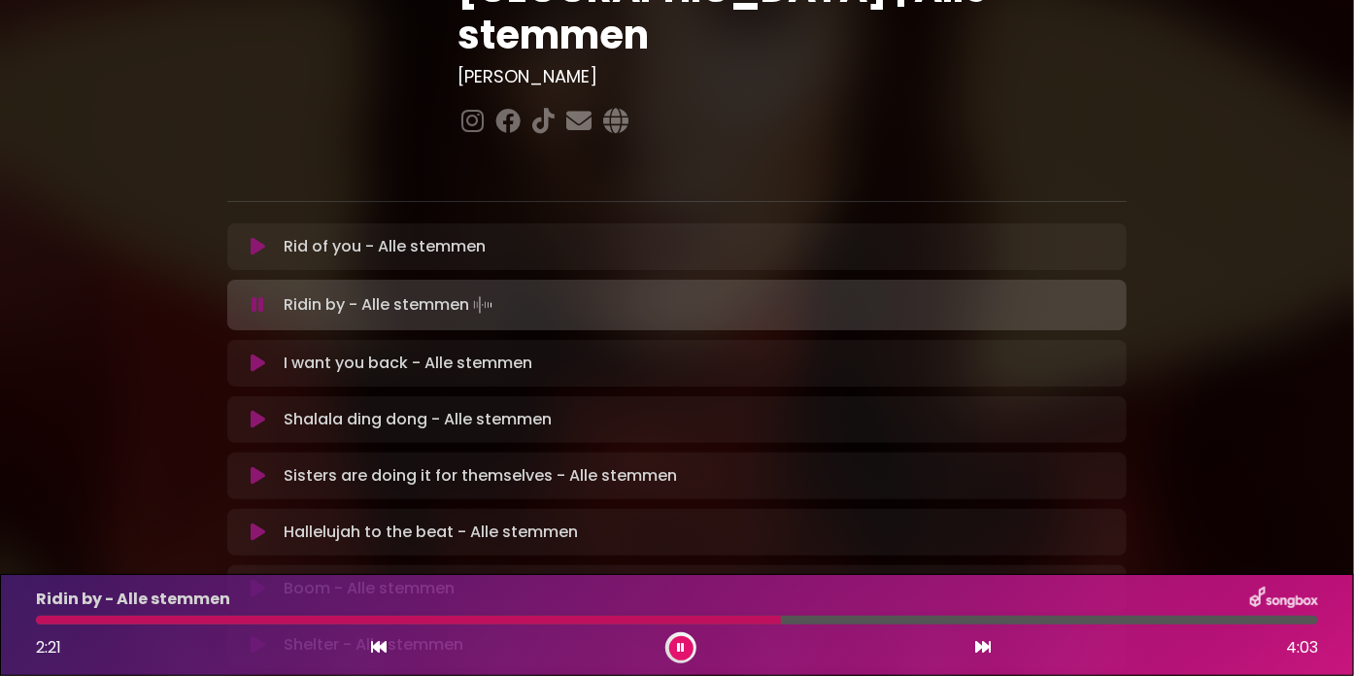
click at [855, 617] on div at bounding box center [677, 620] width 1282 height 9
click at [261, 237] on icon at bounding box center [258, 246] width 15 height 19
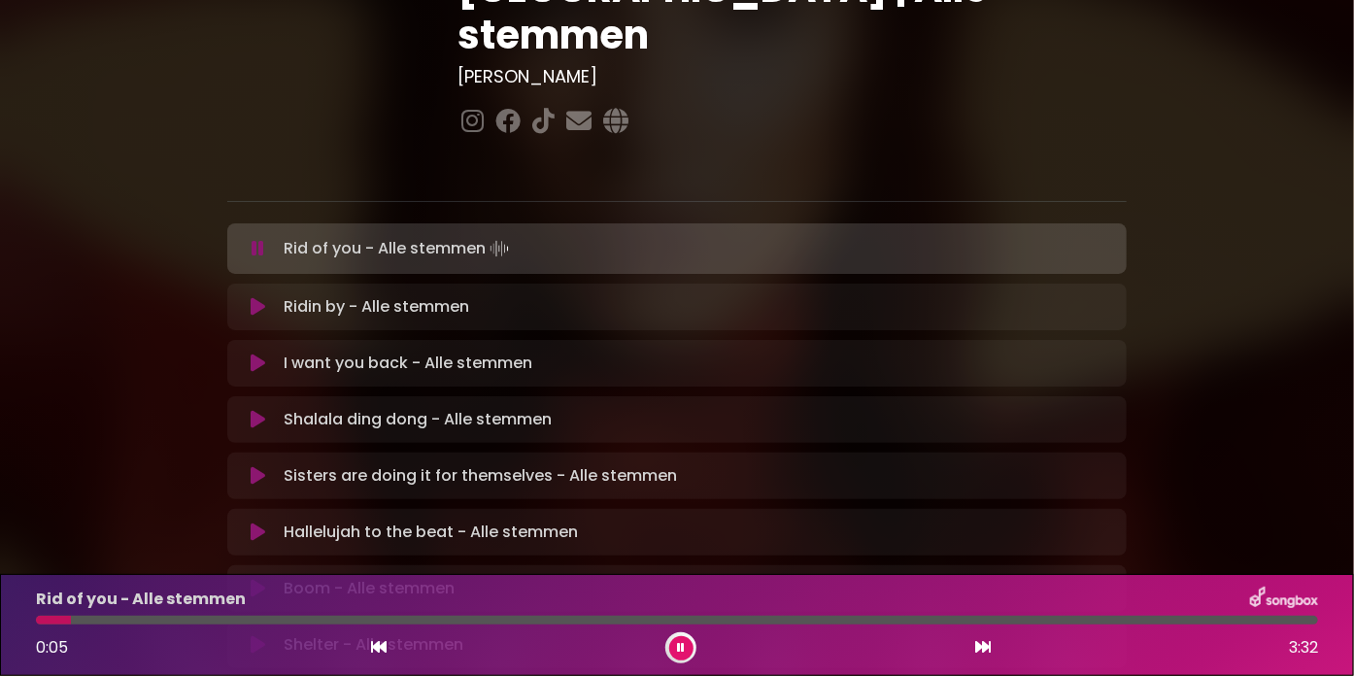
click at [94, 620] on div at bounding box center [677, 620] width 1282 height 9
click at [214, 620] on div at bounding box center [677, 620] width 1282 height 9
click at [294, 621] on div at bounding box center [677, 620] width 1282 height 9
click at [400, 619] on div at bounding box center [677, 620] width 1282 height 9
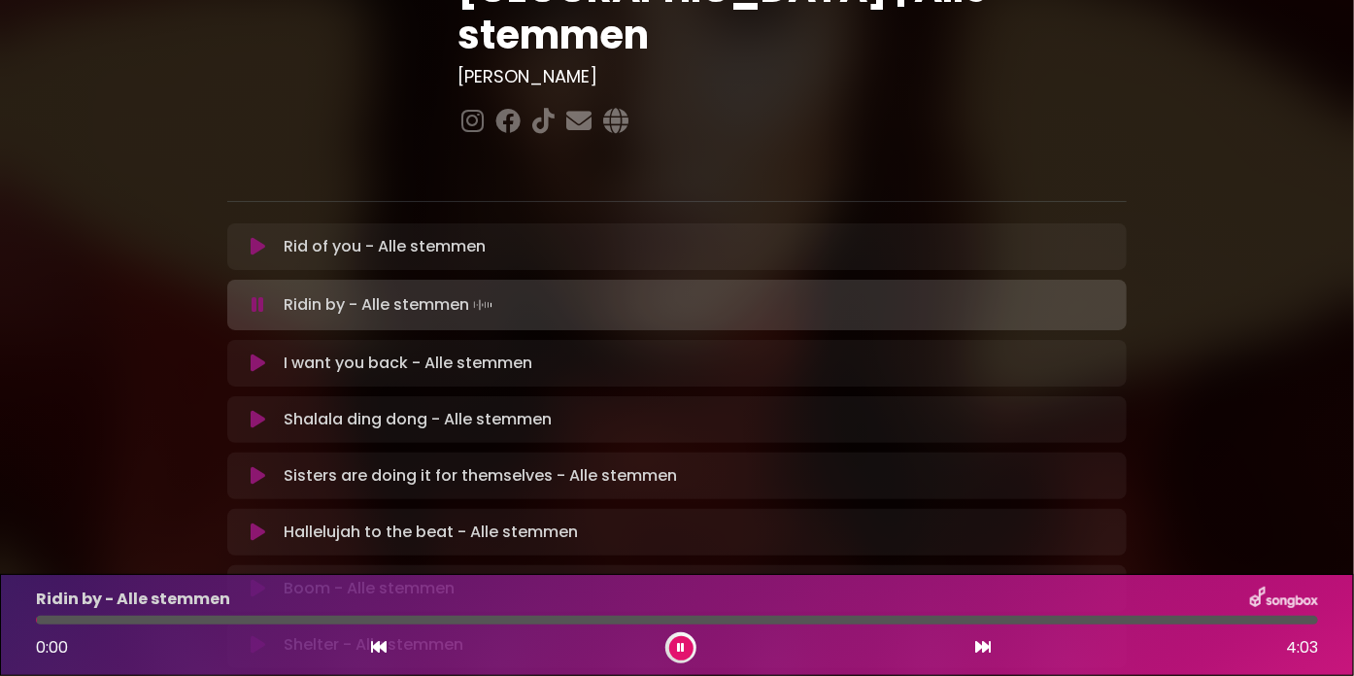
click at [672, 648] on button at bounding box center [681, 648] width 24 height 24
